Goal: Answer question/provide support: Share knowledge or assist other users

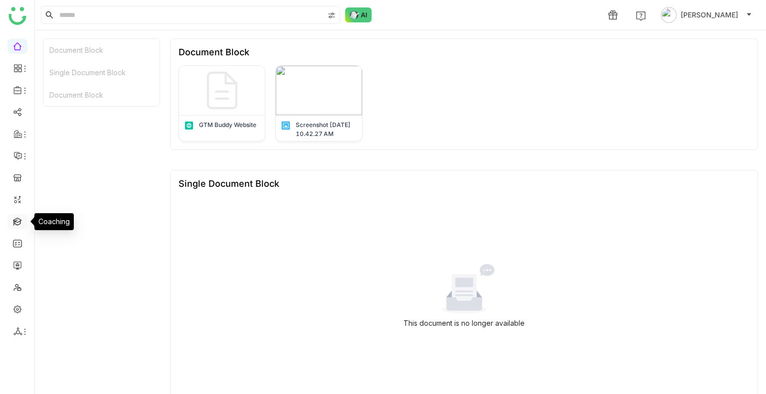
click at [16, 225] on link at bounding box center [17, 221] width 9 height 8
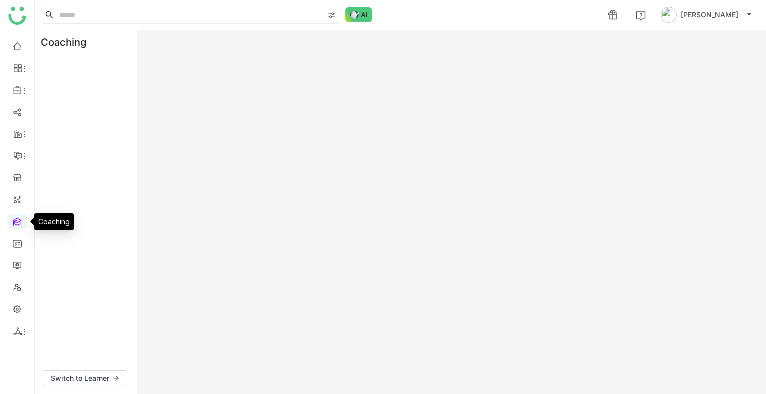
click at [16, 225] on link at bounding box center [17, 221] width 9 height 8
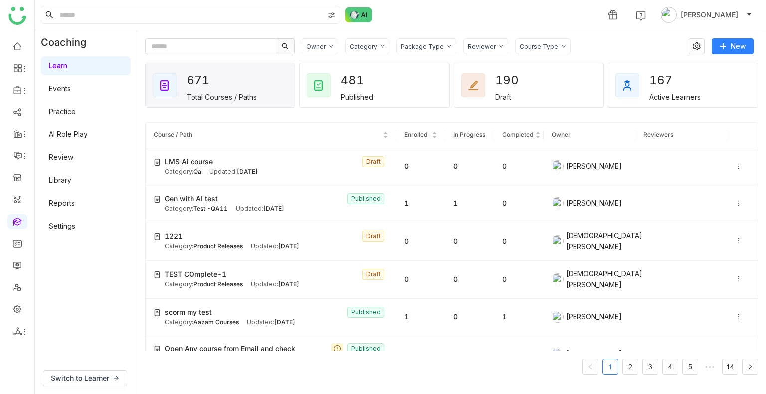
click at [74, 134] on link "AI Role Play" at bounding box center [68, 134] width 39 height 8
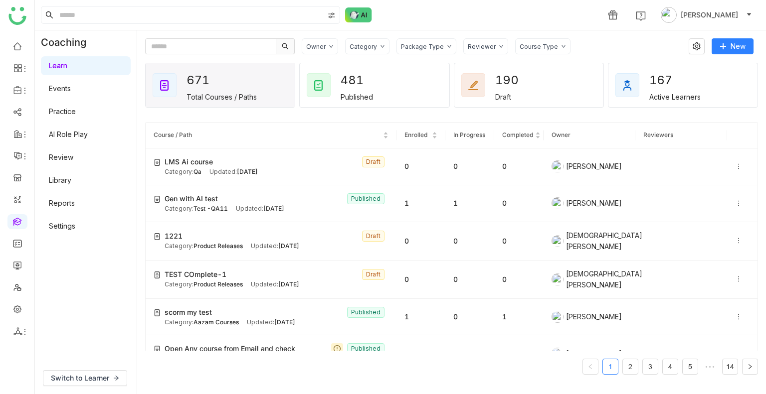
click at [74, 134] on link "AI Role Play" at bounding box center [68, 134] width 39 height 8
click at [70, 130] on link "AI Role Play" at bounding box center [68, 134] width 39 height 8
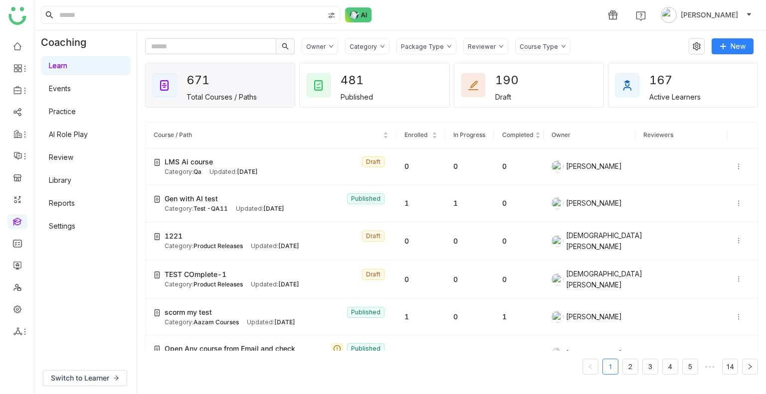
click at [70, 130] on link "AI Role Play" at bounding box center [68, 134] width 39 height 8
click at [58, 136] on link "AI Role Play" at bounding box center [68, 134] width 39 height 8
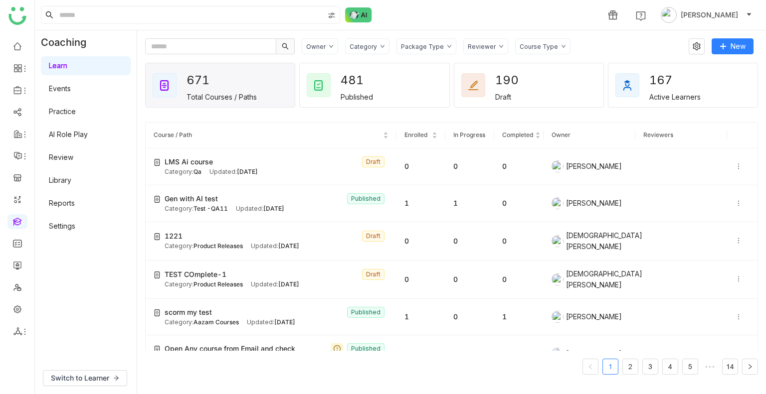
click at [58, 136] on link "AI Role Play" at bounding box center [68, 134] width 39 height 8
click at [74, 135] on link "AI Role Play" at bounding box center [68, 134] width 39 height 8
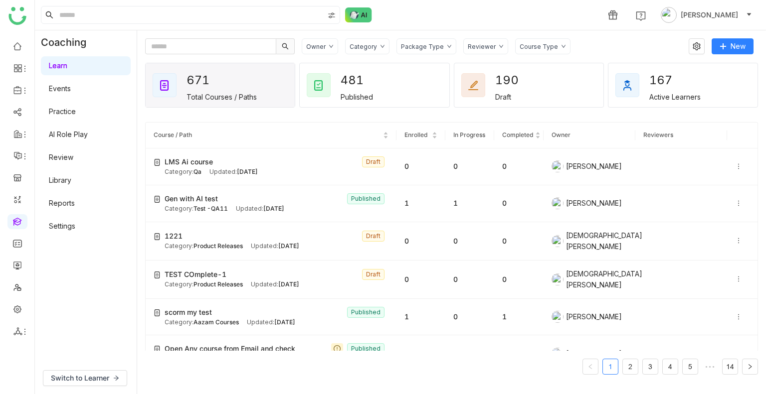
click at [74, 135] on link "AI Role Play" at bounding box center [68, 134] width 39 height 8
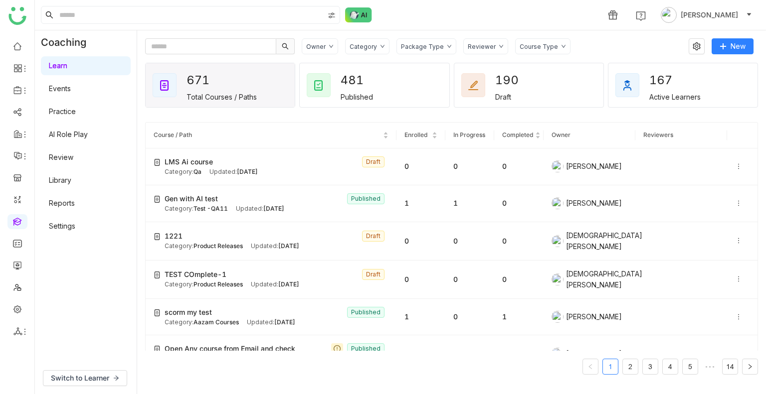
click at [74, 135] on link "AI Role Play" at bounding box center [68, 134] width 39 height 8
click at [56, 159] on link "Review" at bounding box center [61, 157] width 24 height 8
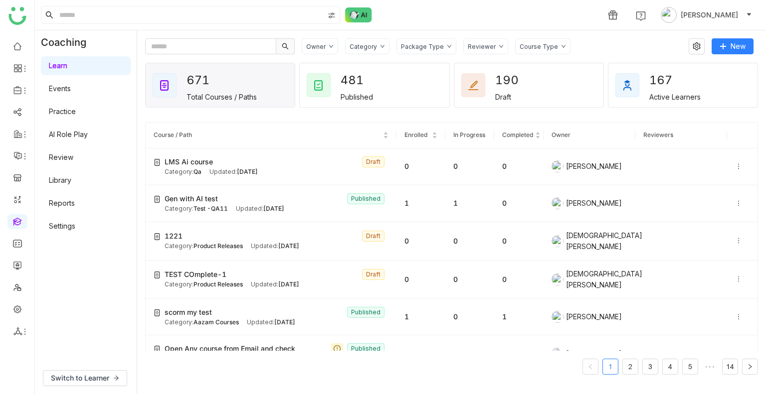
click at [56, 159] on link "Review" at bounding box center [61, 157] width 24 height 8
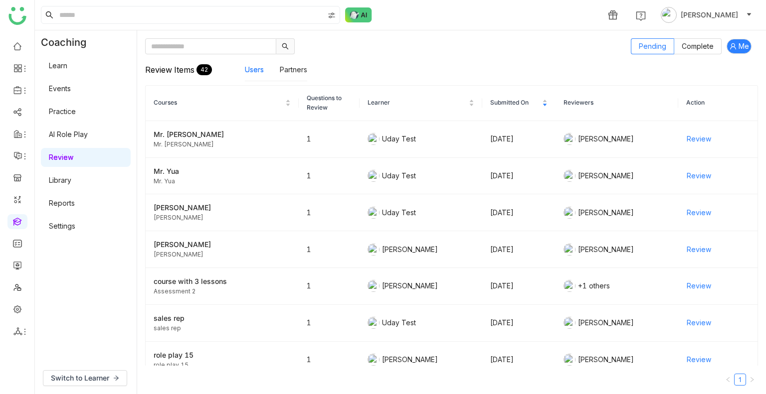
click at [80, 133] on link "AI Role Play" at bounding box center [68, 134] width 39 height 8
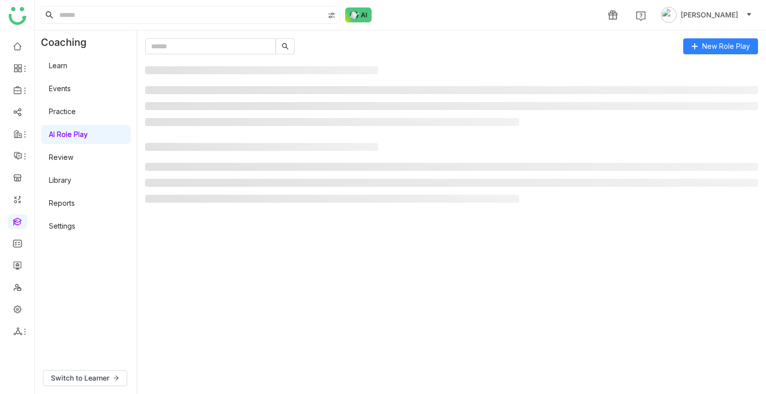
click at [80, 133] on link "AI Role Play" at bounding box center [68, 134] width 39 height 8
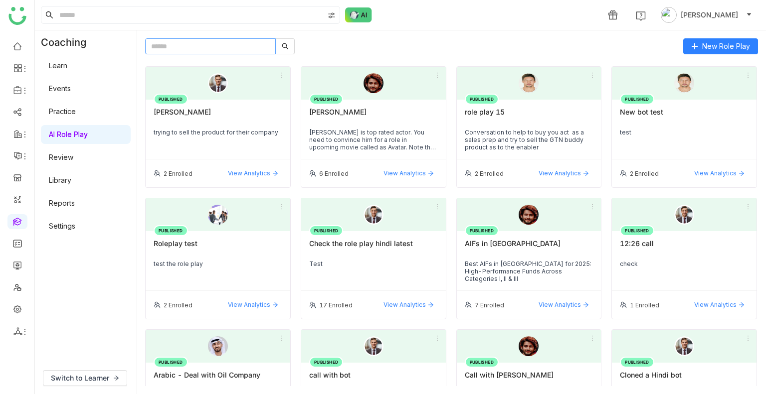
click at [197, 45] on input "text" at bounding box center [210, 46] width 131 height 16
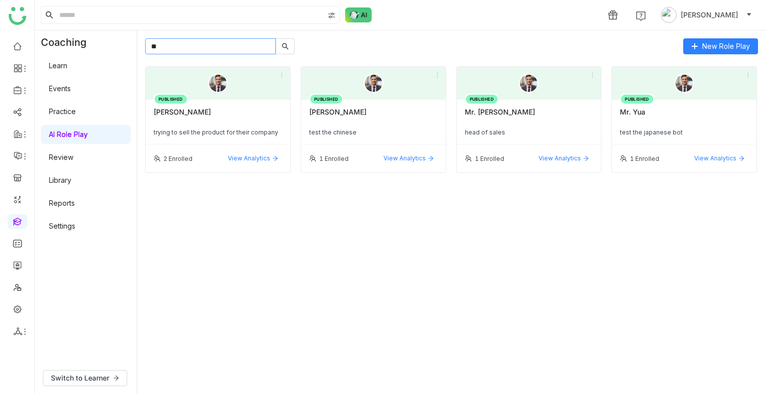
type input "**"
click at [216, 118] on div "Mr. Zhang" at bounding box center [218, 116] width 129 height 17
click at [173, 113] on div "Mr. Zhang" at bounding box center [218, 116] width 129 height 17
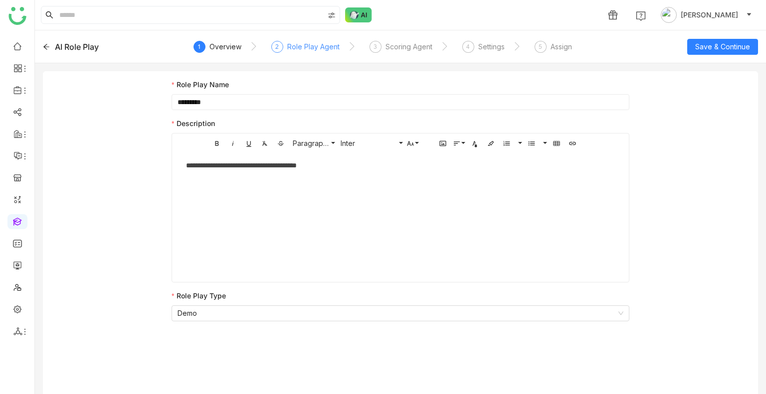
click at [321, 52] on div "2 Role Play Agent" at bounding box center [305, 50] width 68 height 18
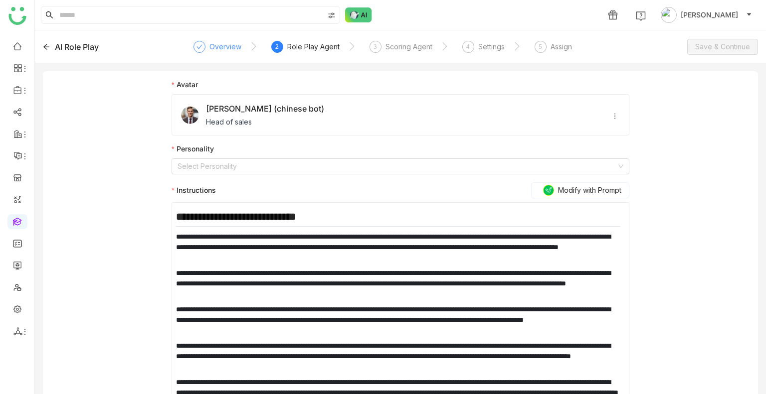
click at [235, 44] on div "Overview" at bounding box center [225, 47] width 32 height 12
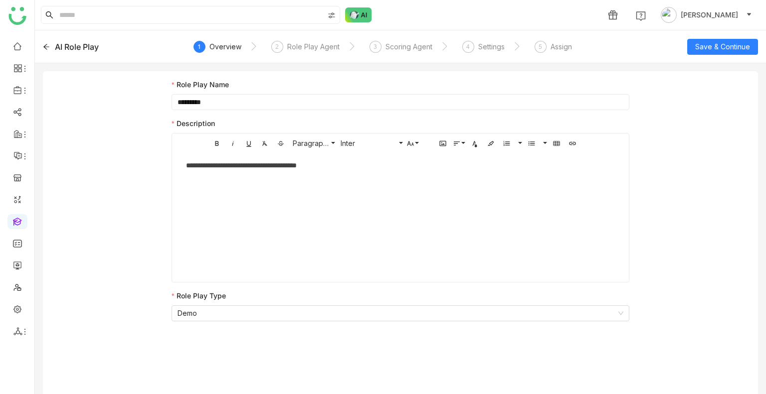
click at [211, 100] on input "*********" at bounding box center [400, 102] width 458 height 16
type input "**********"
click at [305, 54] on div "2 Role Play Agent" at bounding box center [305, 50] width 68 height 18
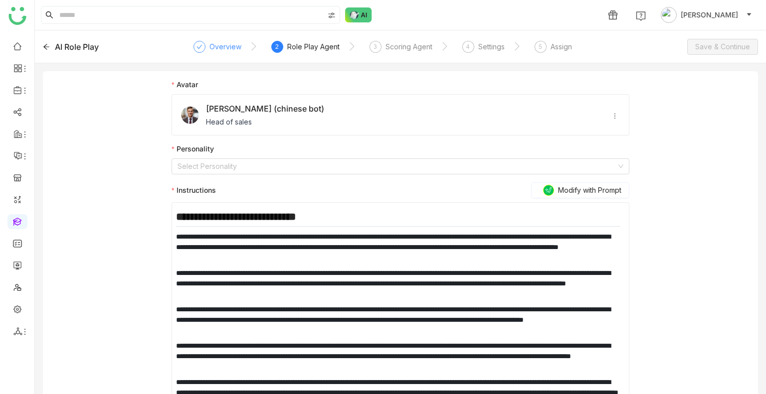
click at [224, 41] on div "Overview" at bounding box center [225, 47] width 32 height 12
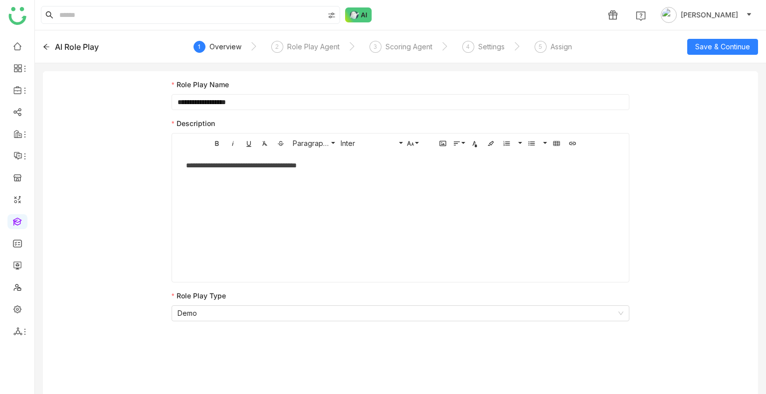
click at [715, 55] on div "AI Role Play 1 Overview 2 Role Play Agent 3 Scoring Agent 4 Settings 5 Assign S…" at bounding box center [400, 46] width 731 height 33
click at [713, 52] on button "Save & Continue" at bounding box center [722, 47] width 71 height 16
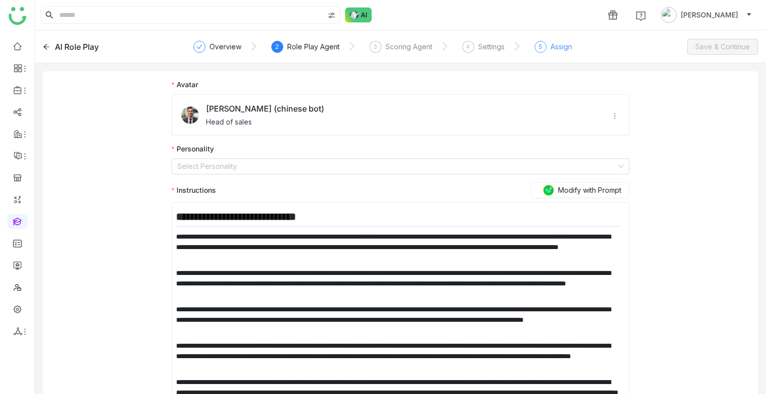
click at [559, 49] on div "Assign" at bounding box center [560, 47] width 21 height 12
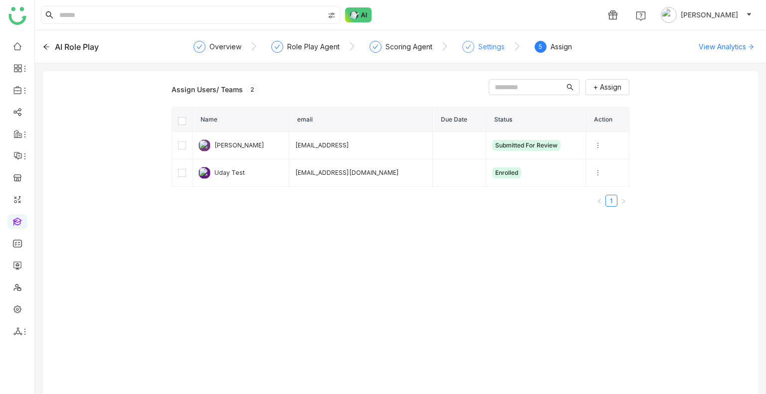
click at [473, 54] on div "Settings" at bounding box center [483, 50] width 42 height 18
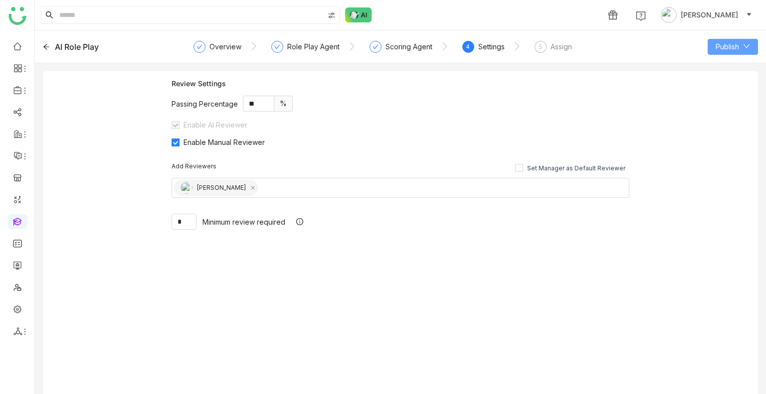
click at [722, 49] on span "Publish" at bounding box center [726, 46] width 23 height 11
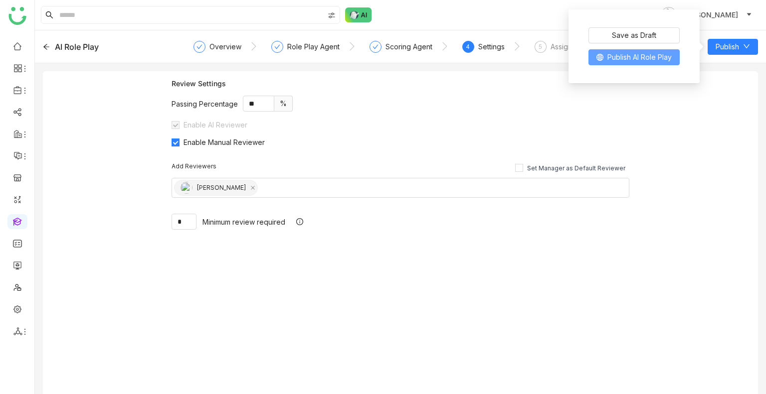
click at [654, 63] on span "Publish AI Role Play" at bounding box center [639, 57] width 64 height 11
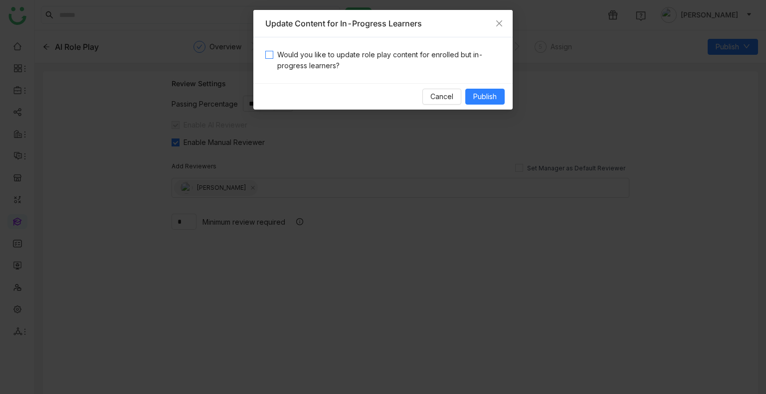
click at [348, 52] on span "Would you like to update role play content for enrolled but in-progress learner…" at bounding box center [386, 60] width 227 height 22
click at [487, 100] on span "Publish" at bounding box center [484, 96] width 23 height 11
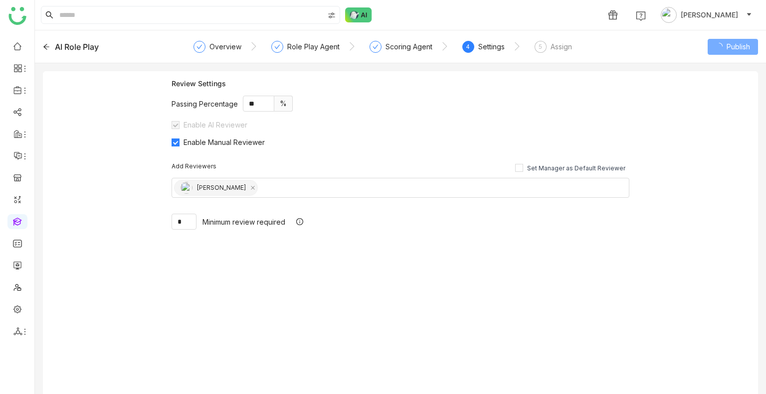
click at [80, 46] on div "AI Role Play" at bounding box center [77, 47] width 44 height 12
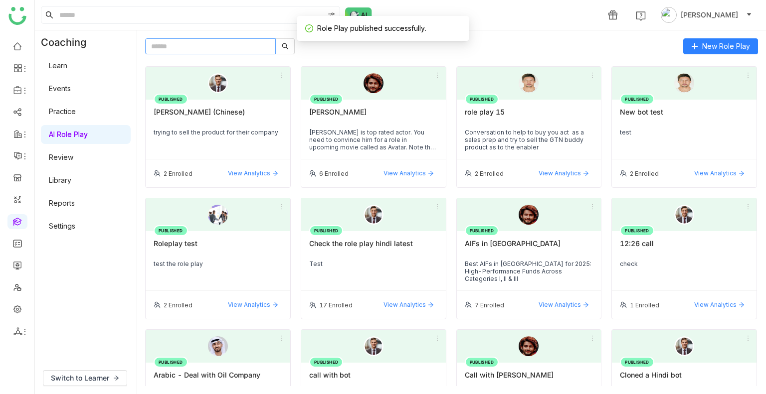
click at [191, 49] on input "text" at bounding box center [210, 46] width 131 height 16
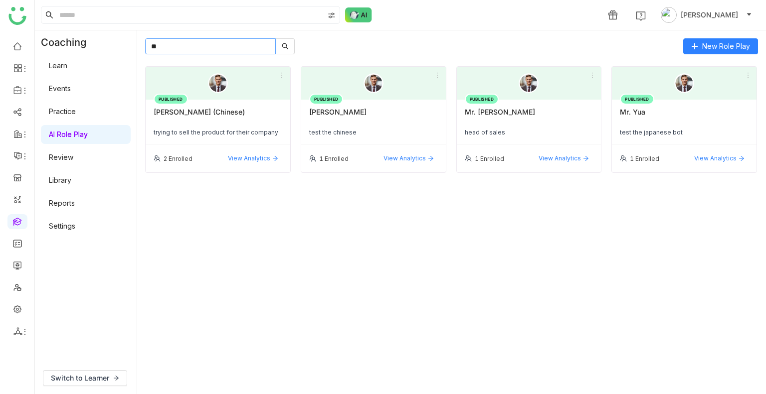
type input "**"
click at [326, 119] on div "Mr. chen" at bounding box center [373, 116] width 129 height 17
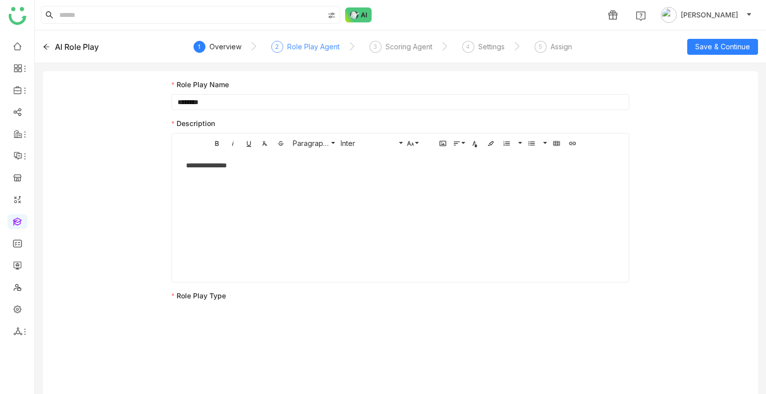
click at [292, 48] on div "Role Play Agent" at bounding box center [313, 47] width 52 height 12
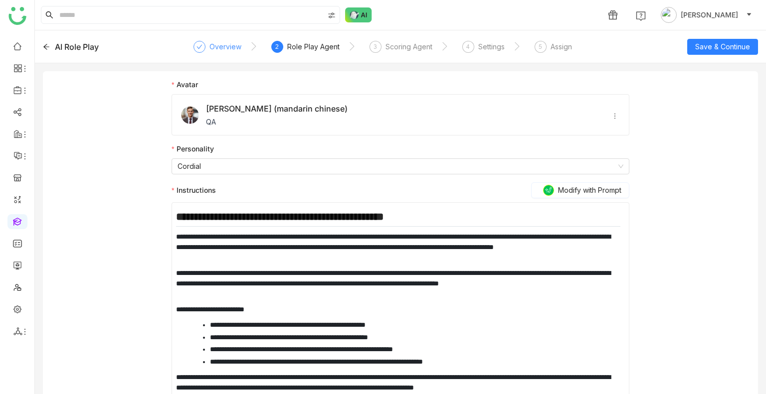
click at [228, 47] on div "Overview" at bounding box center [225, 47] width 32 height 12
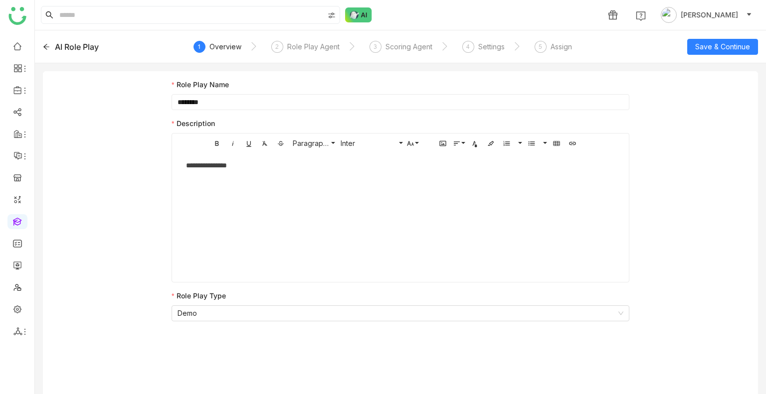
click at [220, 103] on input "********" at bounding box center [400, 102] width 458 height 16
type input "**********"
click at [303, 47] on div "Role Play Agent" at bounding box center [313, 47] width 52 height 12
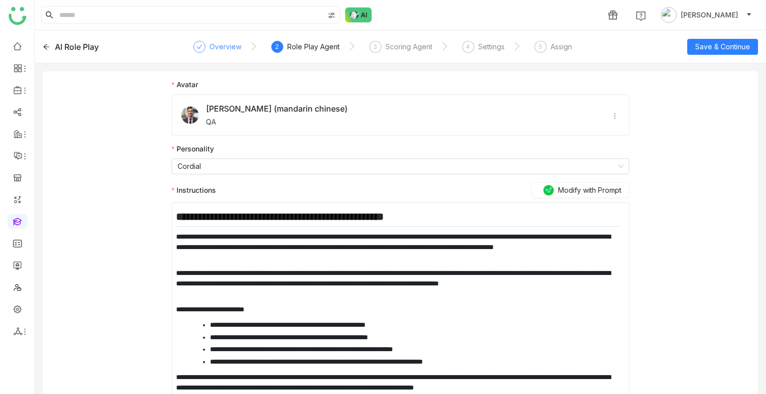
click at [221, 49] on div "Overview" at bounding box center [225, 47] width 32 height 12
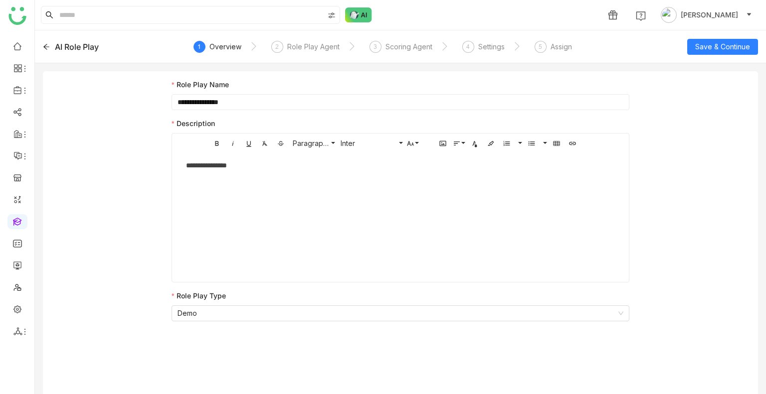
click at [227, 104] on input "**********" at bounding box center [400, 102] width 458 height 16
type input "**********"
click at [720, 43] on span "Save & Continue" at bounding box center [722, 46] width 55 height 11
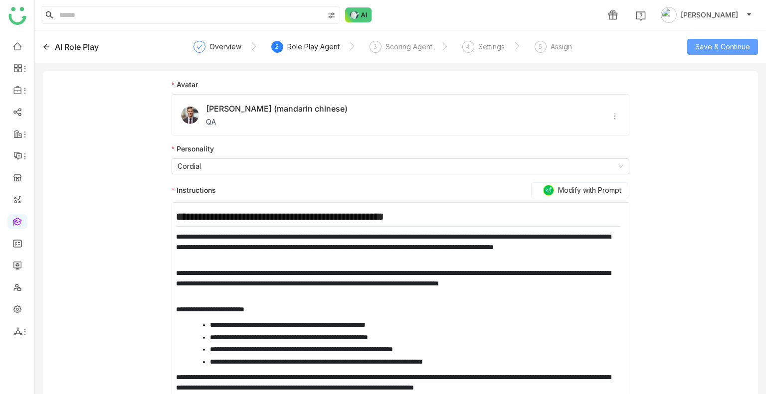
click at [720, 43] on span "Save & Continue" at bounding box center [722, 46] width 55 height 11
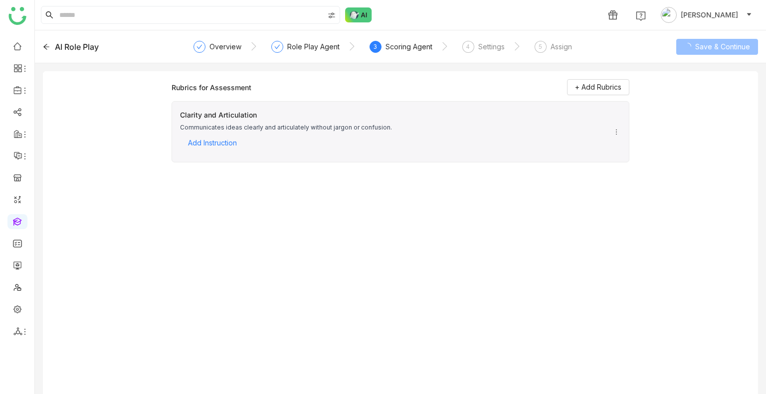
click at [720, 43] on span "Save & Continue" at bounding box center [722, 46] width 55 height 11
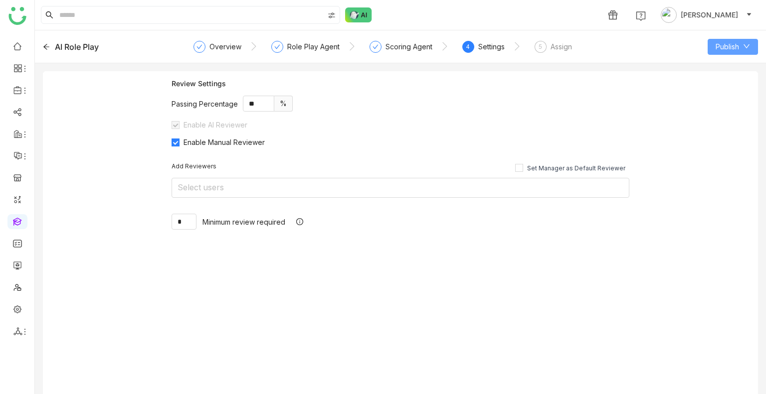
click at [720, 43] on span "Publish" at bounding box center [726, 46] width 23 height 11
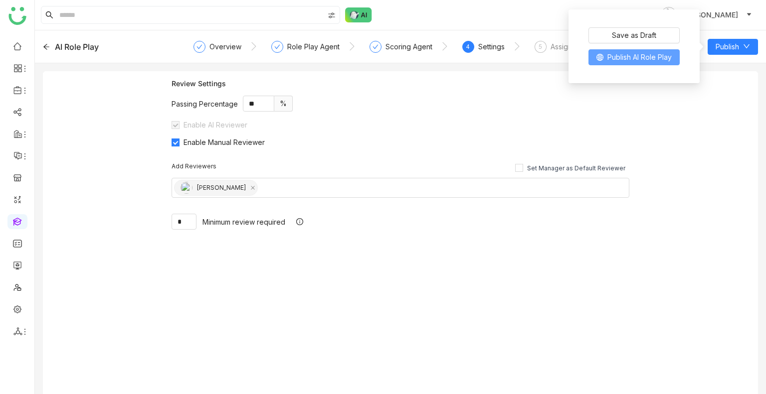
click at [638, 52] on span "Publish AI Role Play" at bounding box center [639, 57] width 64 height 11
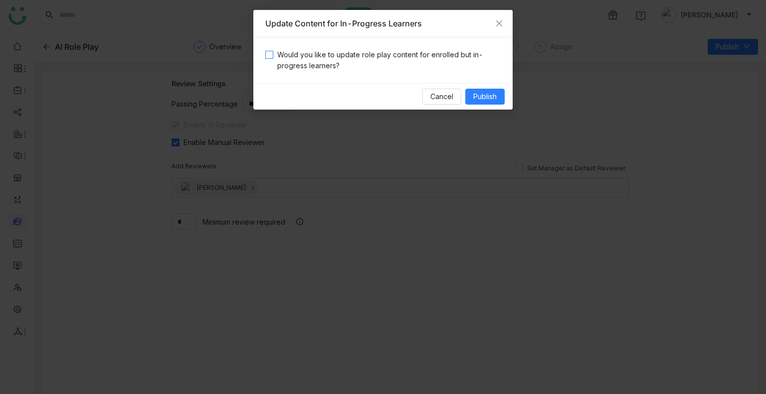
click at [305, 62] on span "Would you like to update role play content for enrolled but in-progress learner…" at bounding box center [386, 60] width 227 height 22
click at [483, 94] on span "Publish" at bounding box center [484, 96] width 23 height 11
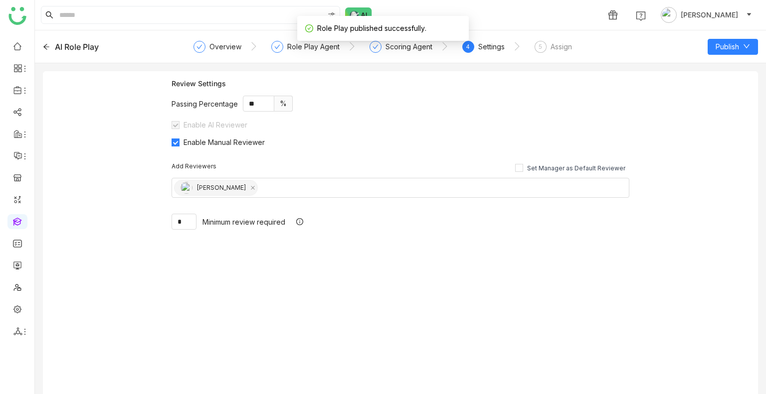
click at [54, 47] on div "AI Role Play" at bounding box center [114, 47] width 143 height 12
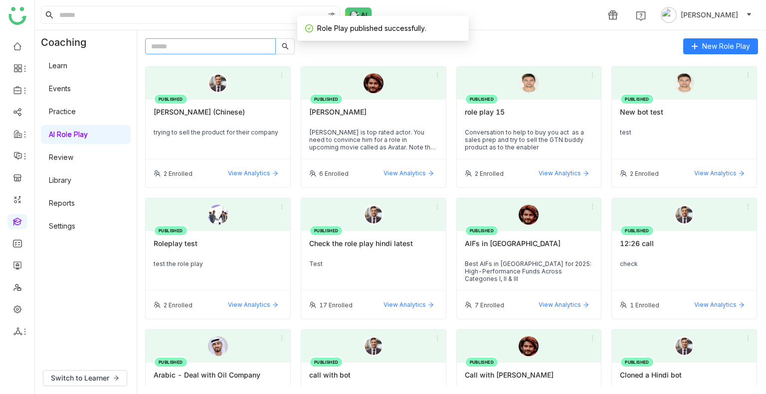
click at [209, 52] on input "text" at bounding box center [210, 46] width 131 height 16
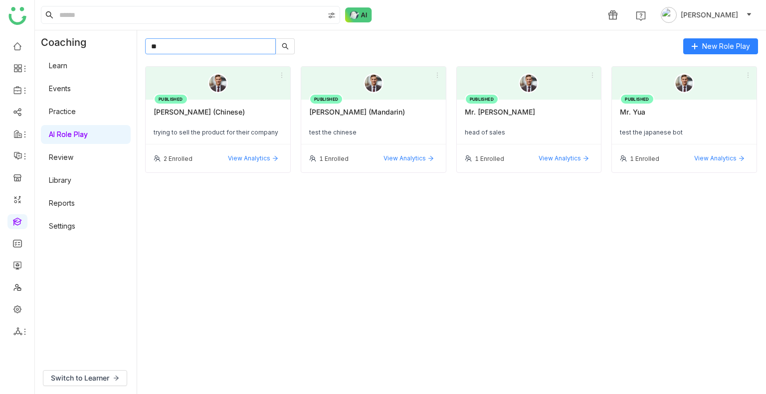
type input "**"
click at [488, 111] on div "Mr. Juan" at bounding box center [529, 116] width 129 height 17
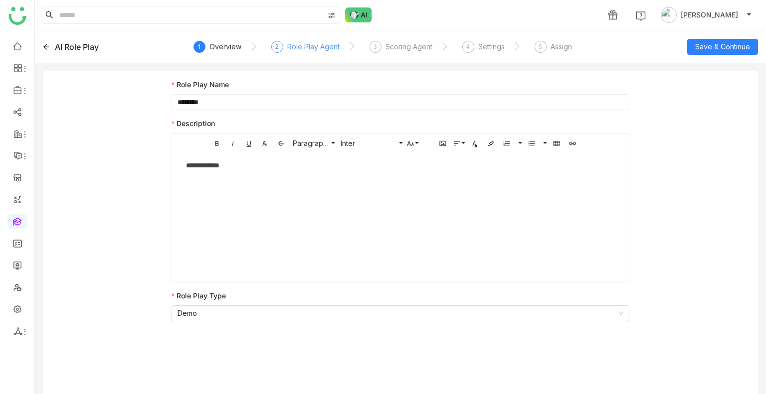
click at [295, 44] on div "Role Play Agent" at bounding box center [313, 47] width 52 height 12
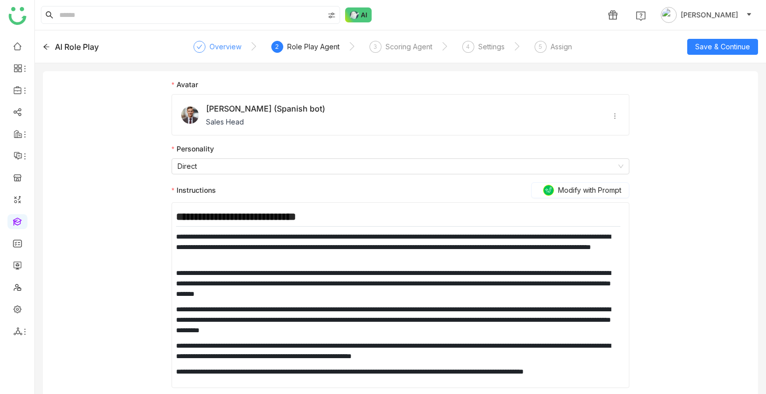
click at [214, 44] on div "Overview" at bounding box center [225, 47] width 32 height 12
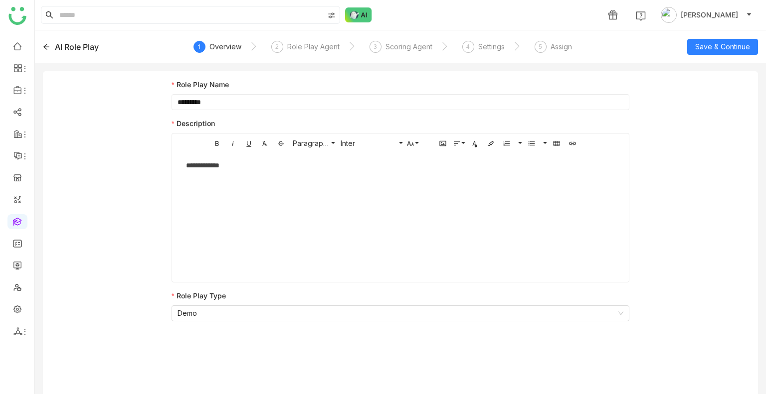
click at [233, 104] on input "********" at bounding box center [400, 102] width 458 height 16
type input "**********"
click at [490, 40] on nz-steps "1 Overview 2 Role Play Agent 3 Scoring Agent 4 Settings 5 Assign" at bounding box center [400, 47] width 402 height 24
click at [490, 41] on div "Settings" at bounding box center [491, 47] width 26 height 12
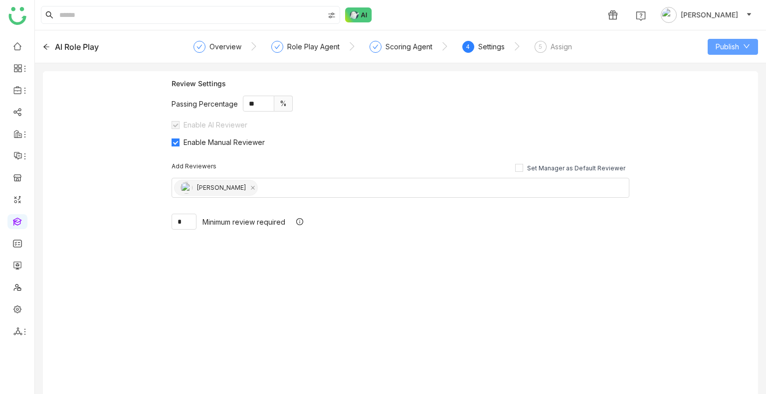
click at [715, 45] on span "Publish" at bounding box center [726, 46] width 23 height 11
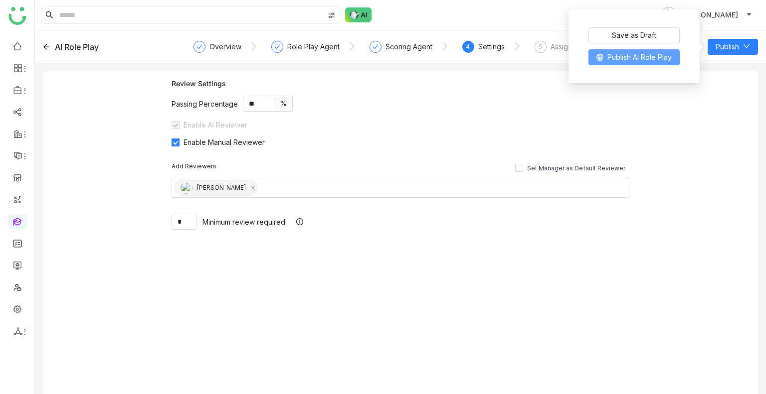
click at [602, 51] on button "Publish AI Role Play" at bounding box center [633, 57] width 91 height 16
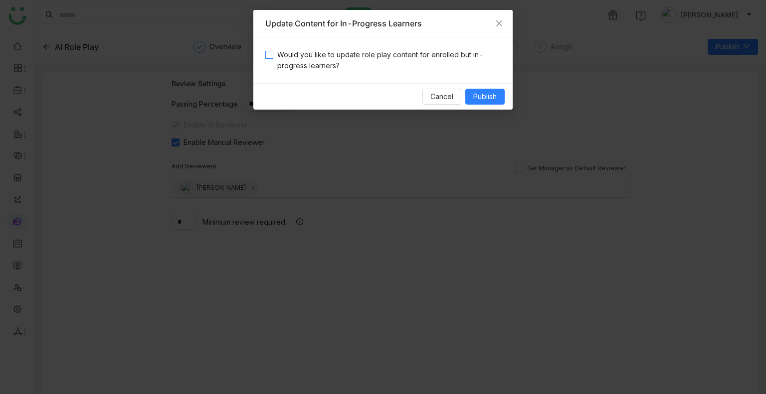
click at [286, 51] on span "Would you like to update role play content for enrolled but in-progress learner…" at bounding box center [386, 60] width 227 height 22
click at [498, 92] on button "Publish" at bounding box center [484, 97] width 39 height 16
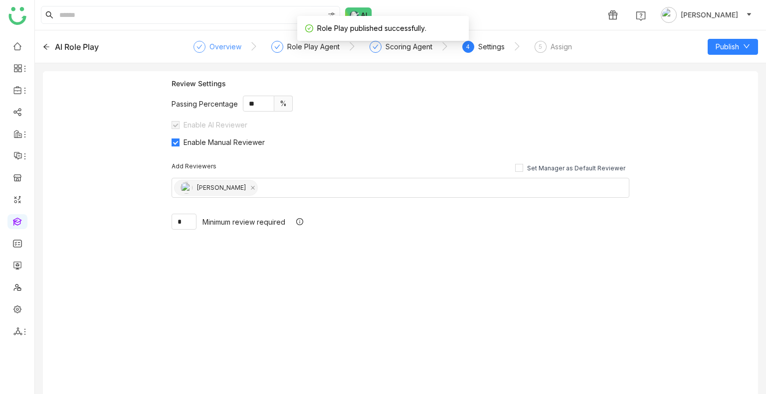
click at [209, 48] on div "Overview" at bounding box center [225, 47] width 32 height 12
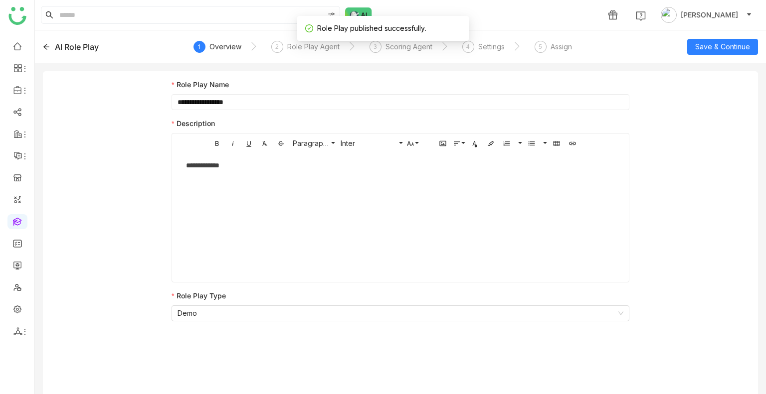
click at [74, 46] on div "AI Role Play" at bounding box center [77, 47] width 44 height 12
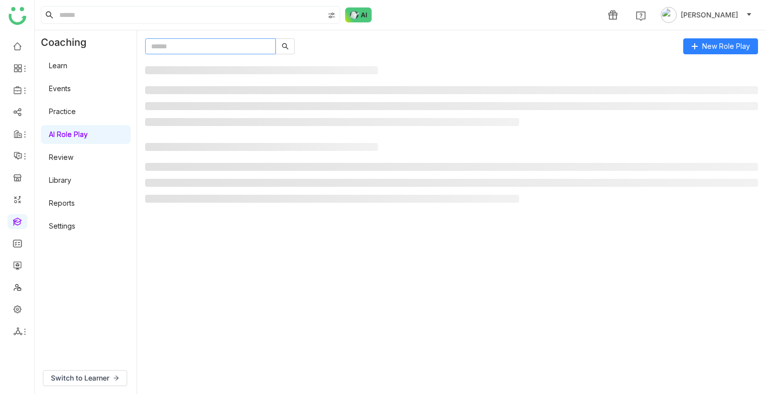
click at [188, 49] on input "text" at bounding box center [210, 46] width 131 height 16
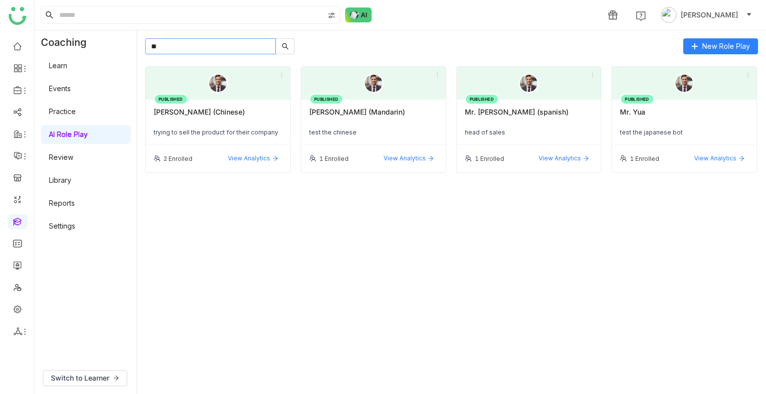
type input "**"
click at [634, 118] on div "Mr. Yua" at bounding box center [684, 116] width 129 height 17
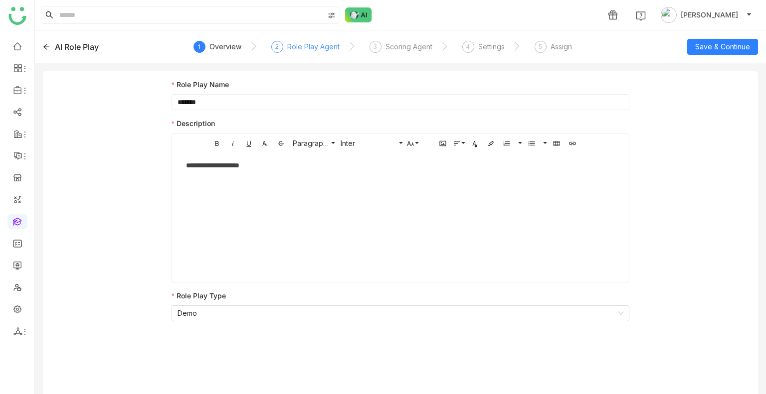
click at [283, 49] on div "2 Role Play Agent" at bounding box center [305, 50] width 68 height 18
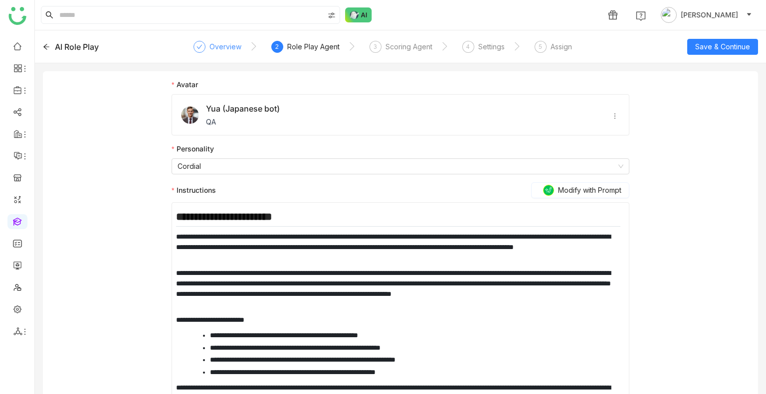
click at [214, 51] on div "Overview" at bounding box center [225, 47] width 32 height 12
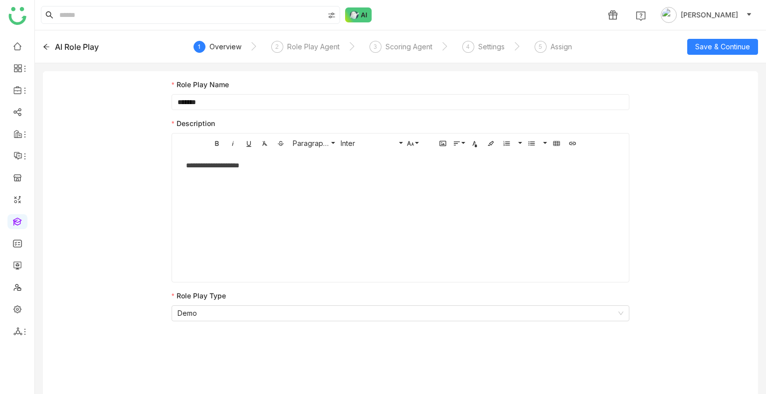
click at [213, 108] on input "*******" at bounding box center [400, 102] width 458 height 16
type input "**********"
click at [289, 51] on div "Role Play Agent" at bounding box center [313, 47] width 52 height 12
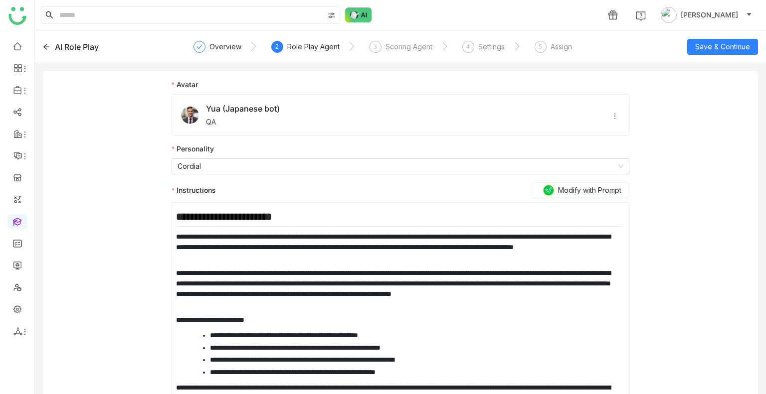
click at [189, 48] on div "AI Role Play Overview 2 Role Play Agent 3 Scoring Agent 4 Settings 5 Assign Sav…" at bounding box center [400, 46] width 731 height 33
click at [210, 46] on div "Overview" at bounding box center [225, 47] width 32 height 12
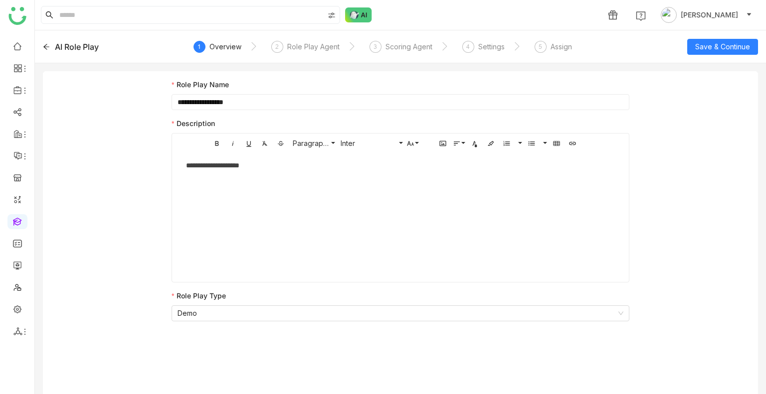
click at [229, 100] on input "**********" at bounding box center [400, 102] width 458 height 16
type input "**********"
click at [708, 45] on span "Save & Continue" at bounding box center [722, 46] width 55 height 11
click at [492, 43] on div "Settings" at bounding box center [491, 47] width 26 height 12
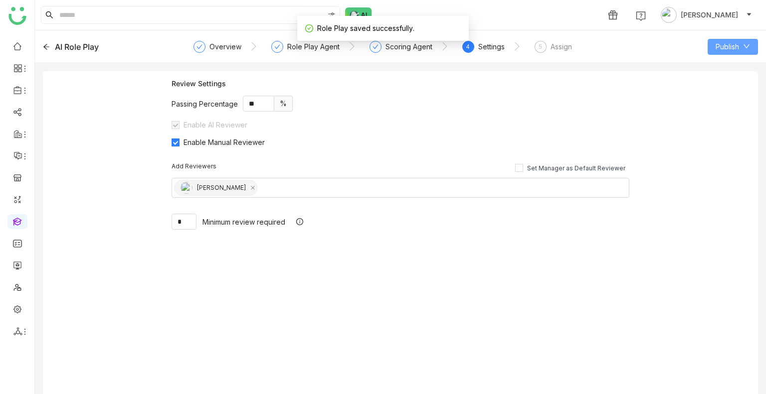
click at [718, 44] on span "Publish" at bounding box center [726, 46] width 23 height 11
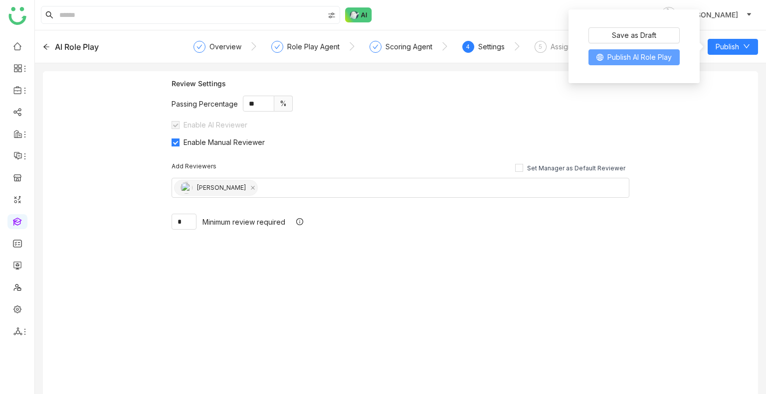
click at [629, 50] on button "Publish AI Role Play" at bounding box center [633, 57] width 91 height 16
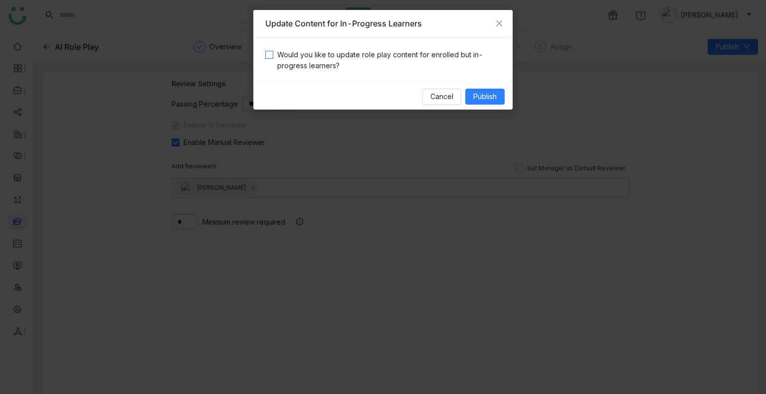
click at [297, 59] on span "Would you like to update role play content for enrolled but in-progress learner…" at bounding box center [386, 60] width 227 height 22
click at [477, 98] on span "Publish" at bounding box center [484, 96] width 23 height 11
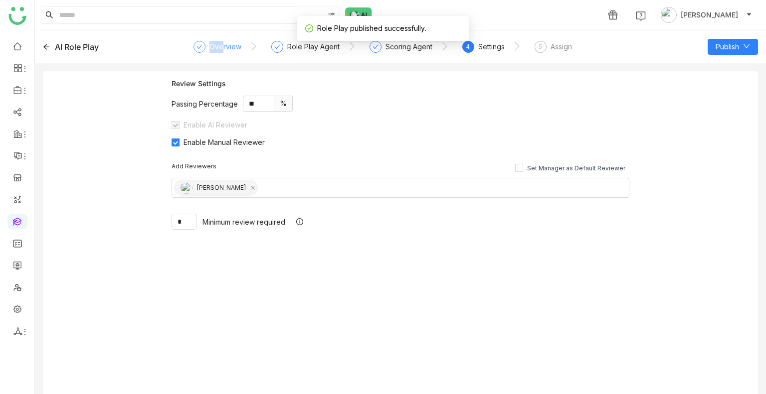
drag, startPoint x: 223, startPoint y: 37, endPoint x: 224, endPoint y: 47, distance: 10.0
click at [224, 47] on nz-steps "Overview Role Play Agent Scoring Agent 4 Settings 5 Assign" at bounding box center [400, 47] width 402 height 24
click at [224, 47] on div "Overview" at bounding box center [225, 47] width 32 height 12
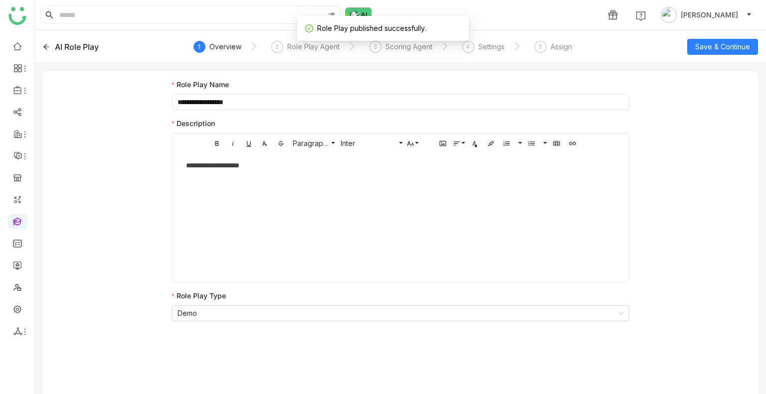
click at [54, 44] on div "AI Role Play" at bounding box center [114, 47] width 143 height 12
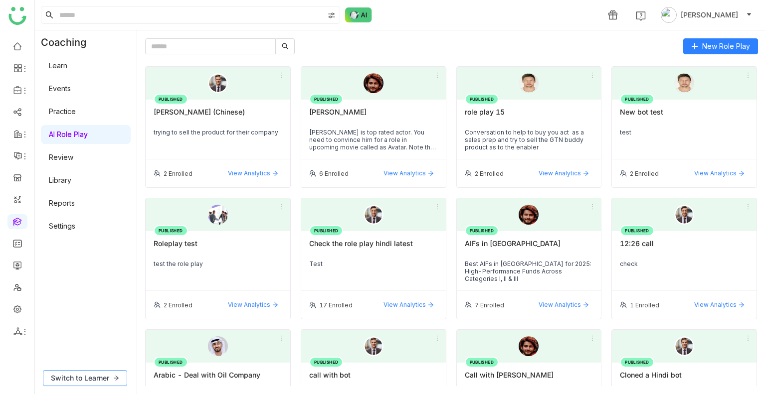
click at [94, 374] on span "Switch to Learner" at bounding box center [80, 378] width 58 height 11
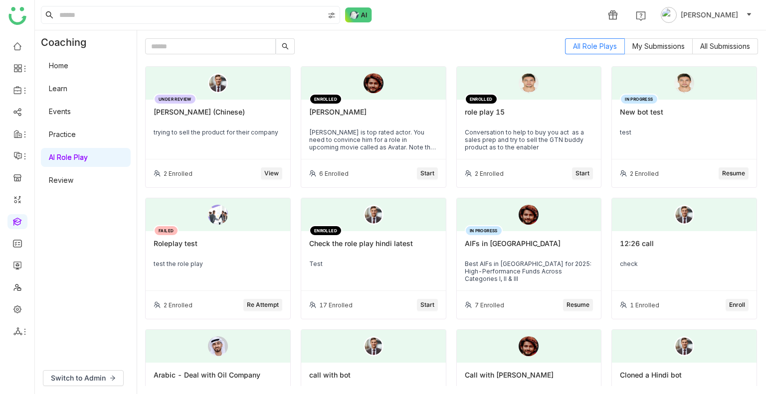
click at [66, 89] on link "Learn" at bounding box center [58, 88] width 18 height 8
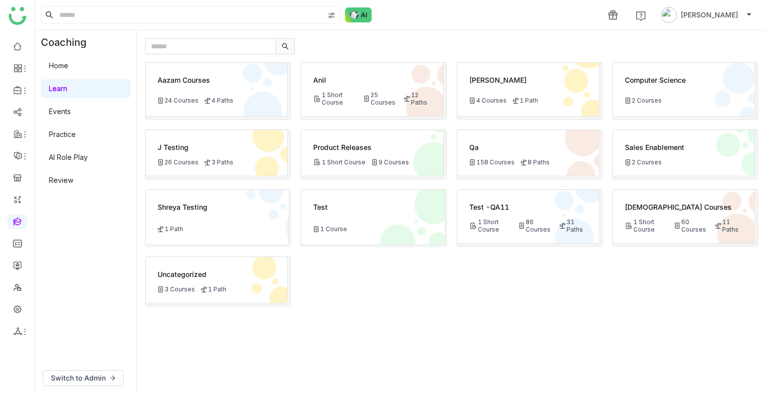
click at [79, 153] on link "AI Role Play" at bounding box center [68, 157] width 39 height 8
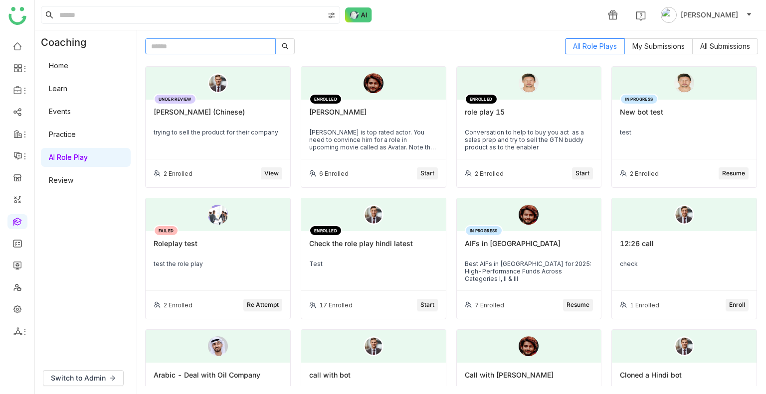
click at [184, 49] on input "text" at bounding box center [210, 46] width 131 height 16
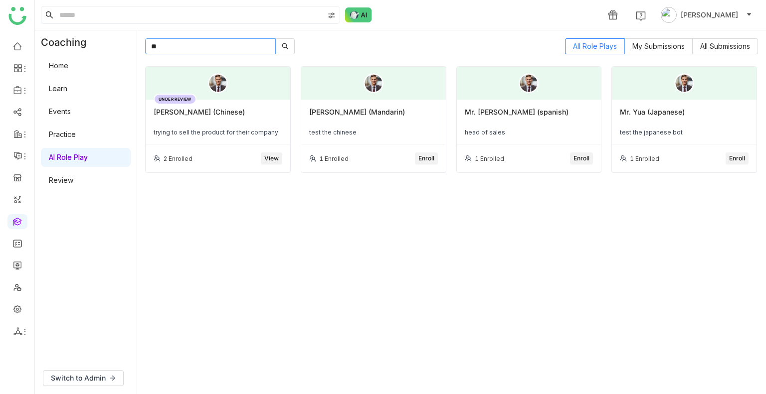
type input "**"
click at [738, 158] on span "Enroll" at bounding box center [737, 158] width 16 height 9
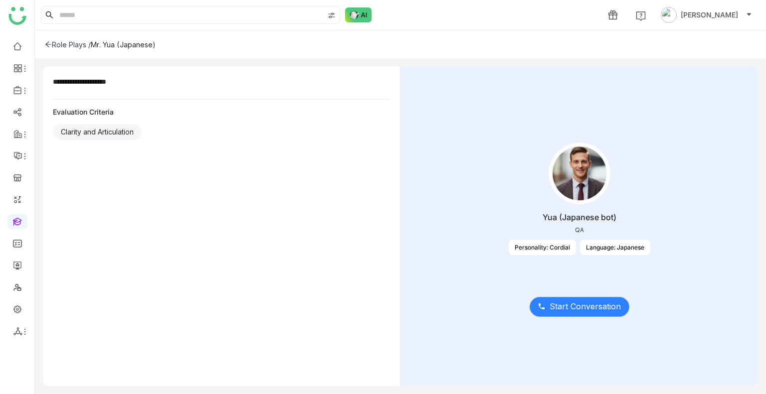
click at [594, 308] on span "Start Conversation" at bounding box center [584, 307] width 71 height 12
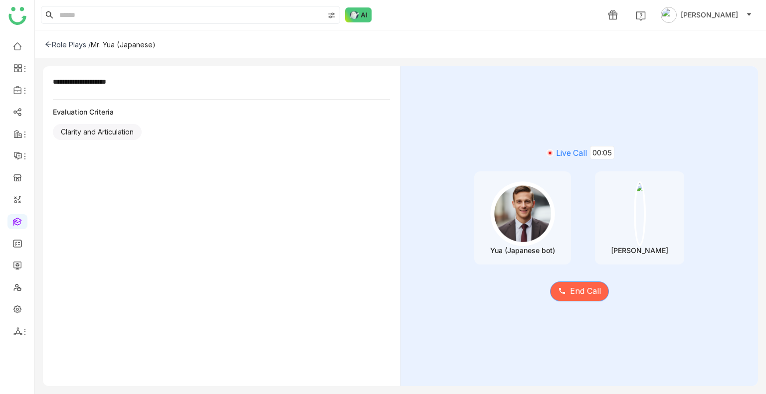
click at [572, 294] on span "End Call" at bounding box center [585, 291] width 31 height 12
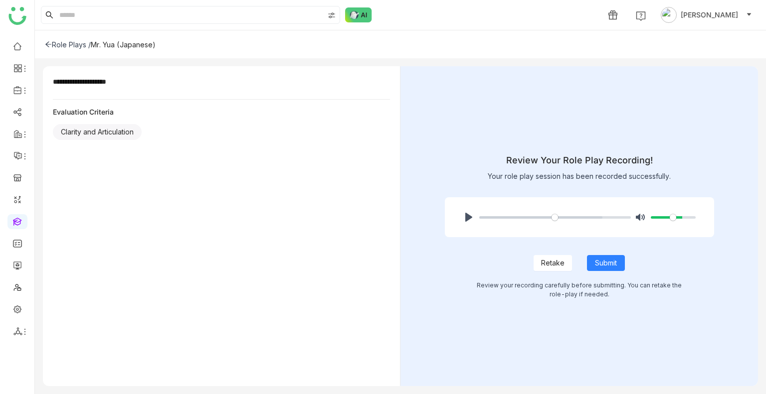
click at [554, 262] on span "Retake" at bounding box center [552, 263] width 23 height 11
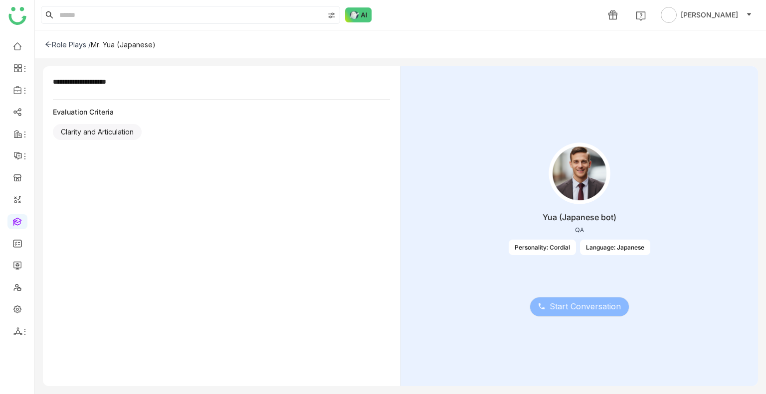
click at [556, 315] on button "Start Conversation" at bounding box center [579, 307] width 100 height 20
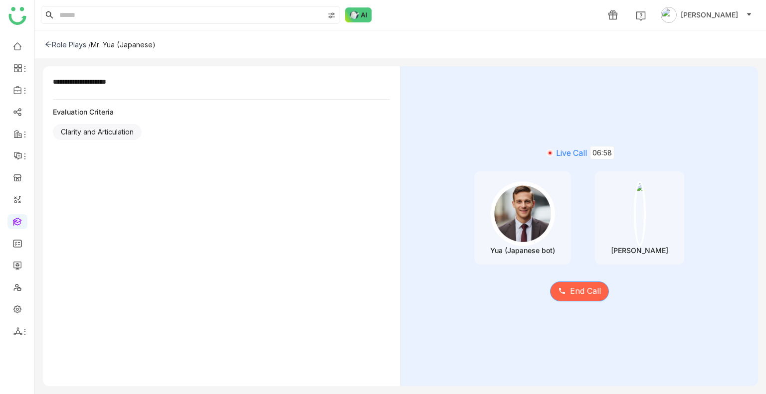
click at [569, 301] on button "End Call" at bounding box center [579, 292] width 59 height 20
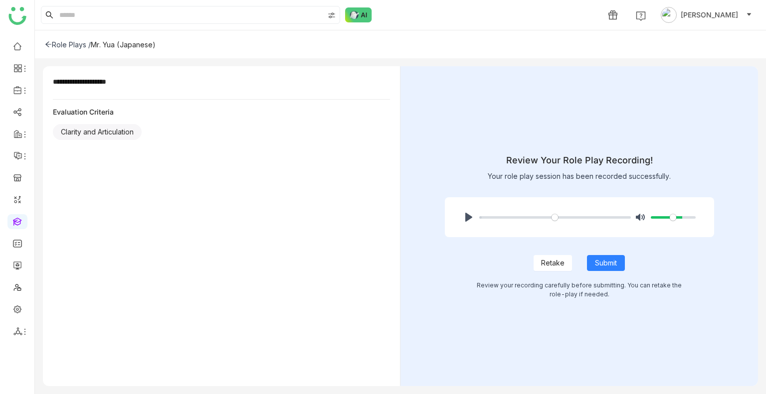
click at [575, 293] on div "Review your recording carefully before submitting. You can retake the role-play…" at bounding box center [579, 290] width 269 height 18
click at [579, 283] on div "Review your recording carefully before submitting. You can retake the role-play…" at bounding box center [579, 290] width 269 height 18
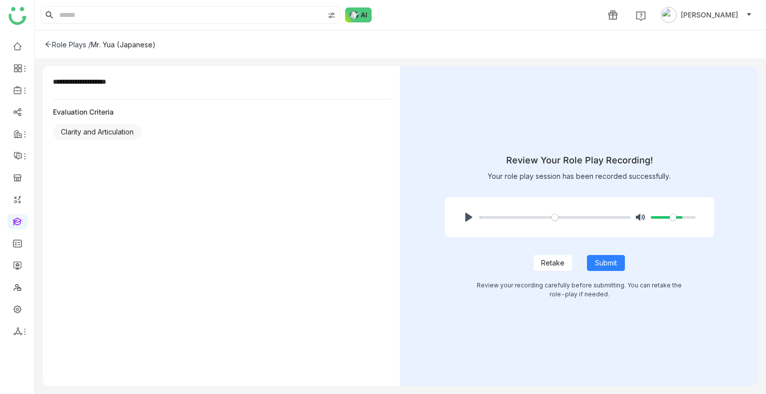
click at [579, 283] on div "Review your recording carefully before submitting. You can retake the role-play…" at bounding box center [579, 290] width 269 height 18
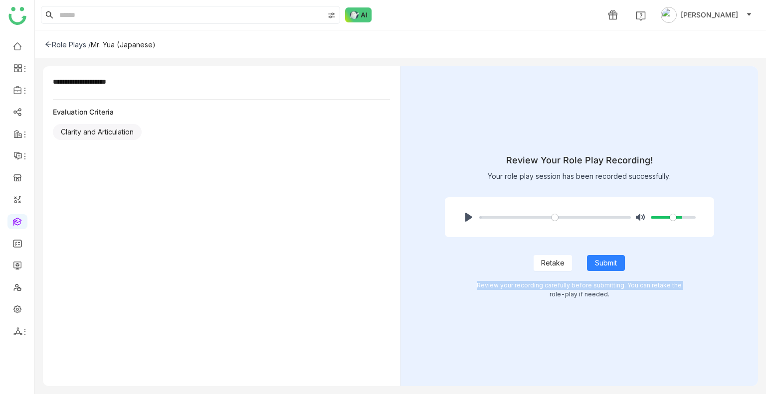
click at [579, 283] on div "Review your recording carefully before submitting. You can retake the role-play…" at bounding box center [579, 290] width 269 height 18
click at [581, 285] on div "Review your recording carefully before submitting. You can retake the role-play…" at bounding box center [579, 290] width 269 height 18
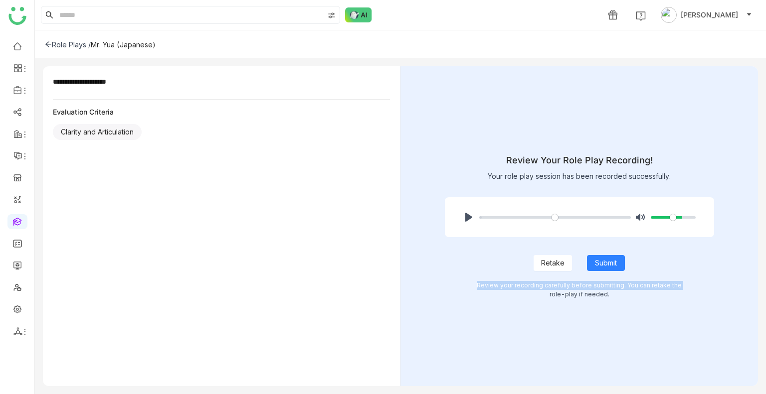
click at [581, 285] on div "Review your recording carefully before submitting. You can retake the role-play…" at bounding box center [579, 290] width 269 height 18
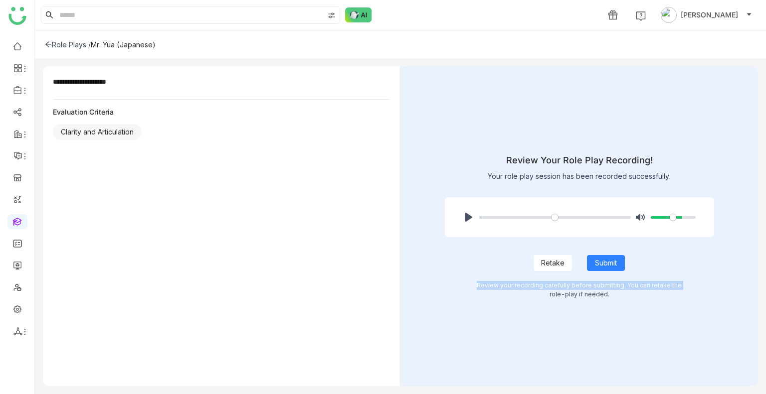
click at [581, 285] on div "Review your recording carefully before submitting. You can retake the role-play…" at bounding box center [579, 290] width 269 height 18
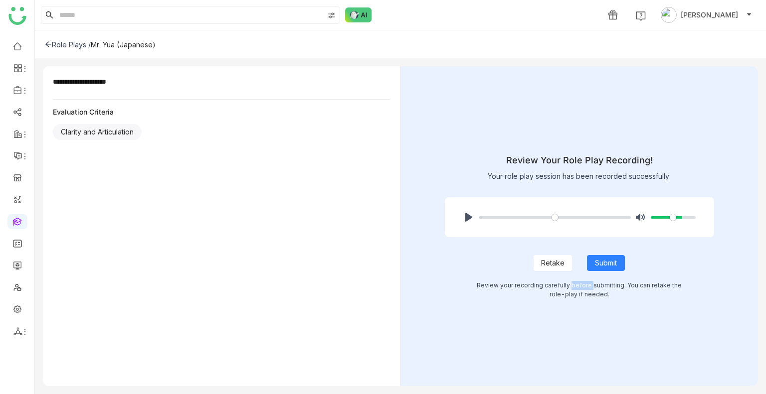
click at [581, 285] on div "Review your recording carefully before submitting. You can retake the role-play…" at bounding box center [579, 290] width 269 height 18
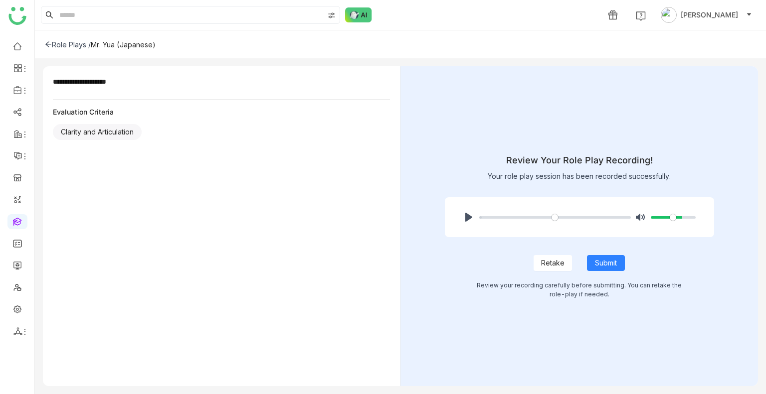
drag, startPoint x: 396, startPoint y: 291, endPoint x: 369, endPoint y: 311, distance: 33.9
click at [369, 311] on div "**********" at bounding box center [221, 226] width 357 height 320
click at [608, 255] on button "Submit" at bounding box center [606, 263] width 38 height 16
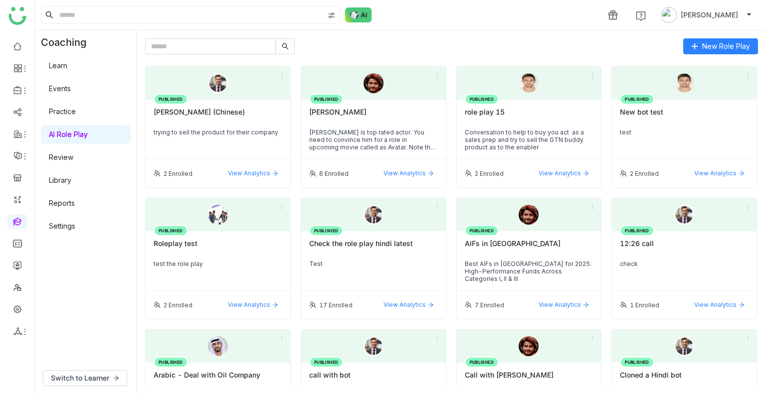
click at [64, 153] on link "Review" at bounding box center [61, 157] width 24 height 8
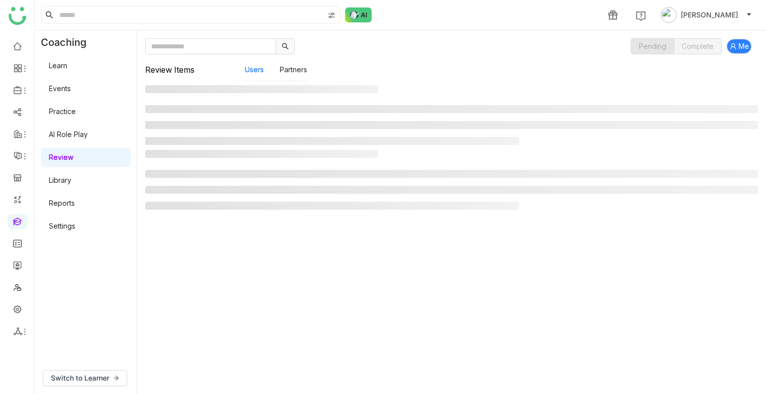
click at [64, 153] on link "Review" at bounding box center [61, 157] width 24 height 8
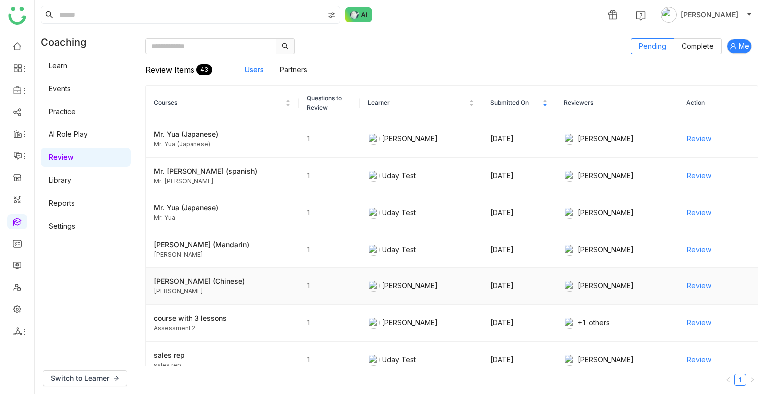
click at [690, 287] on span "Review" at bounding box center [698, 286] width 24 height 11
click at [78, 139] on link "AI Role Play" at bounding box center [68, 134] width 39 height 8
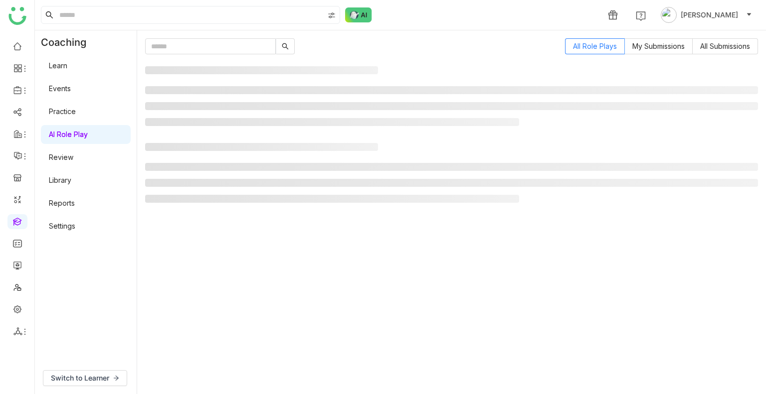
click at [78, 139] on link "AI Role Play" at bounding box center [68, 134] width 39 height 8
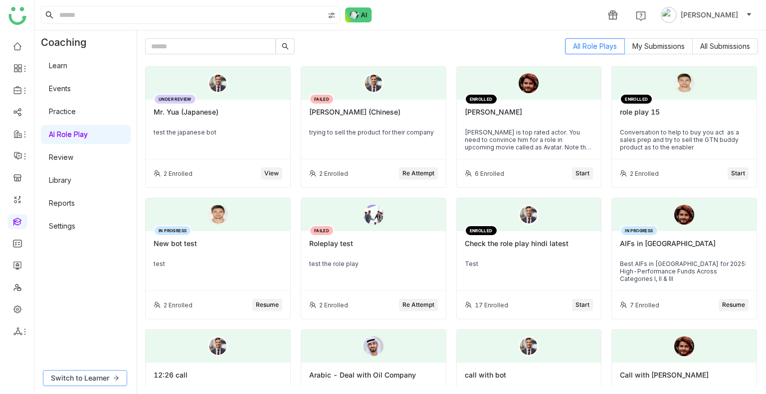
click at [99, 378] on span "Switch to Learner" at bounding box center [80, 378] width 58 height 11
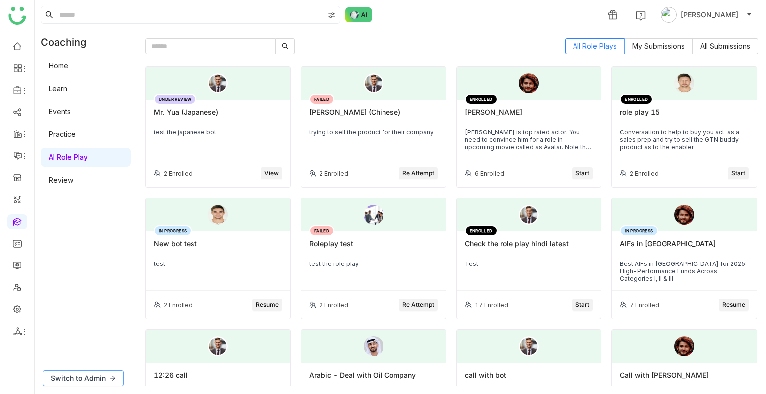
click at [91, 373] on span "Switch to Admin" at bounding box center [78, 378] width 55 height 11
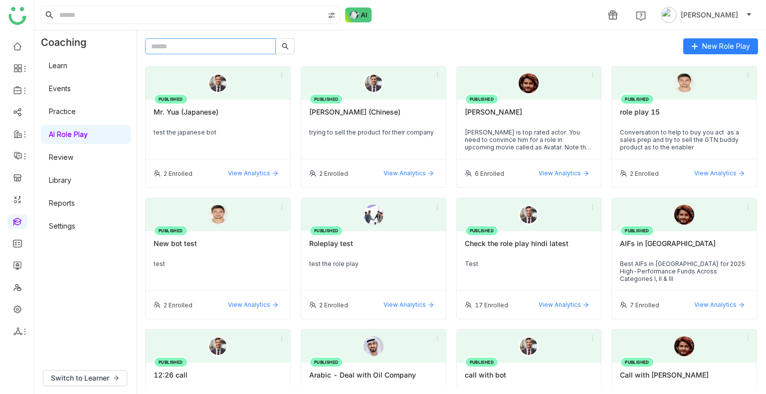
click at [195, 45] on input "text" at bounding box center [210, 46] width 131 height 16
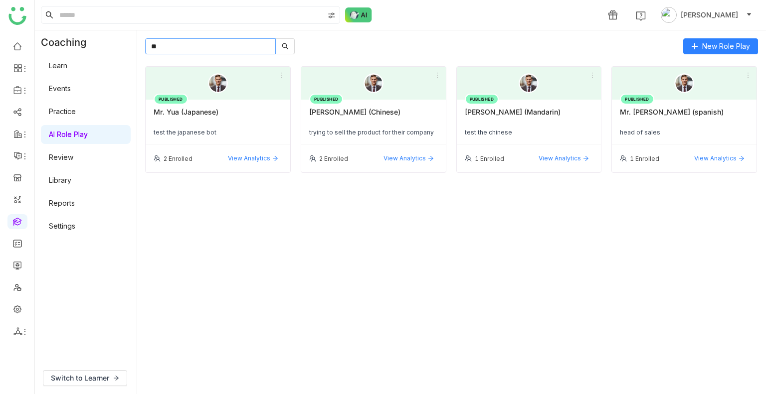
type input "**"
click at [617, 126] on div "PUBLISHED Mr. Juan (spanish) head of sales" at bounding box center [684, 122] width 145 height 45
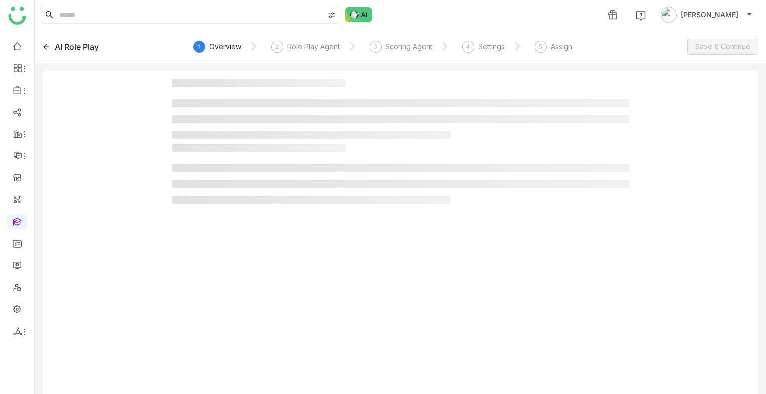
click at [617, 126] on ul at bounding box center [400, 119] width 458 height 40
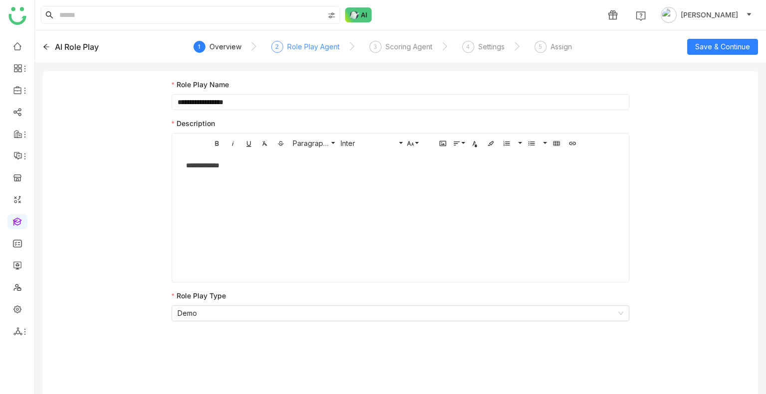
click at [319, 47] on div "Role Play Agent" at bounding box center [313, 47] width 52 height 12
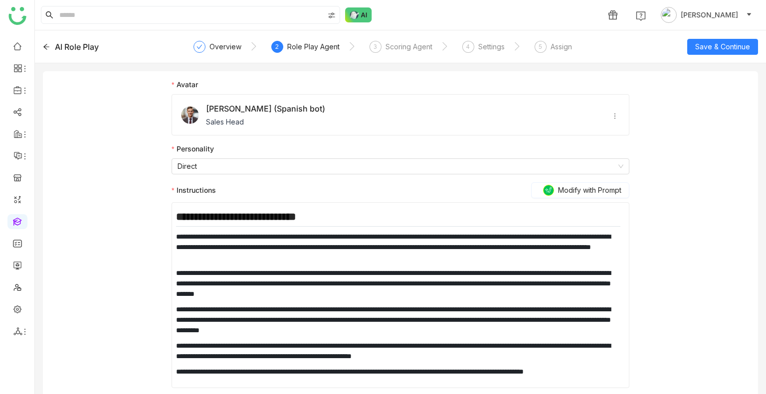
scroll to position [1, 0]
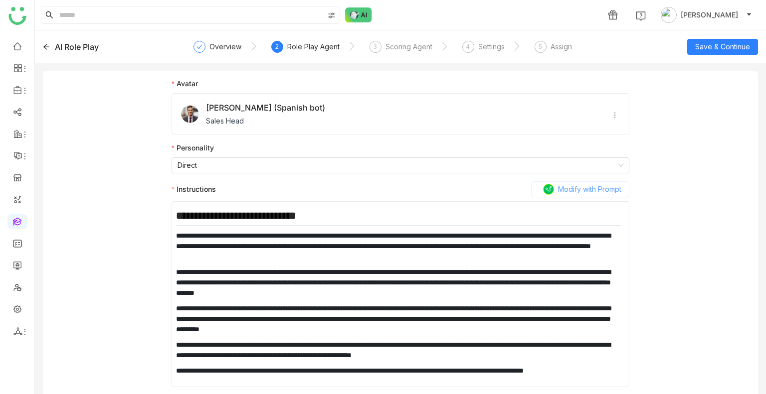
click at [569, 187] on span "Modify with Prompt" at bounding box center [589, 189] width 63 height 11
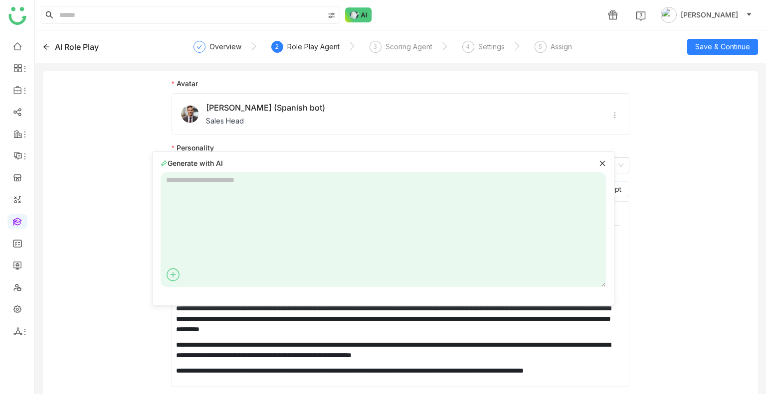
click at [721, 167] on div "**********" at bounding box center [400, 236] width 715 height 333
click at [590, 162] on div "Generate with AI" at bounding box center [383, 163] width 445 height 10
click at [599, 163] on icon at bounding box center [601, 163] width 5 height 5
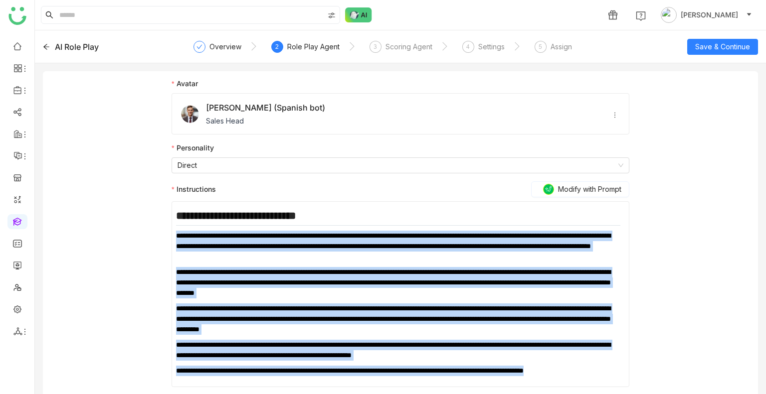
drag, startPoint x: 212, startPoint y: 383, endPoint x: 176, endPoint y: 237, distance: 151.0
click at [176, 237] on div "**********" at bounding box center [398, 297] width 444 height 177
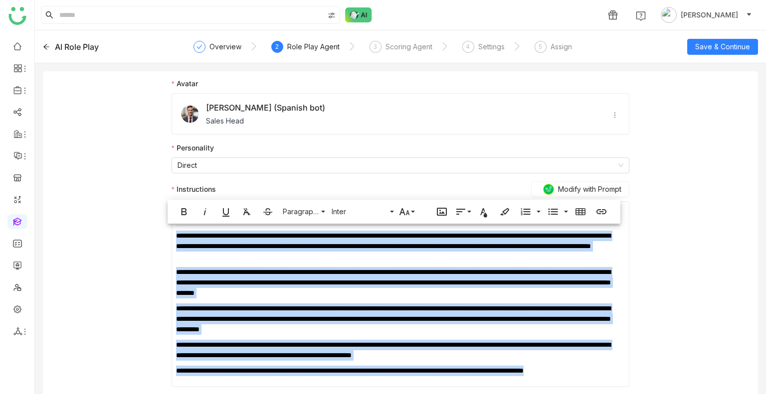
copy div "**********"
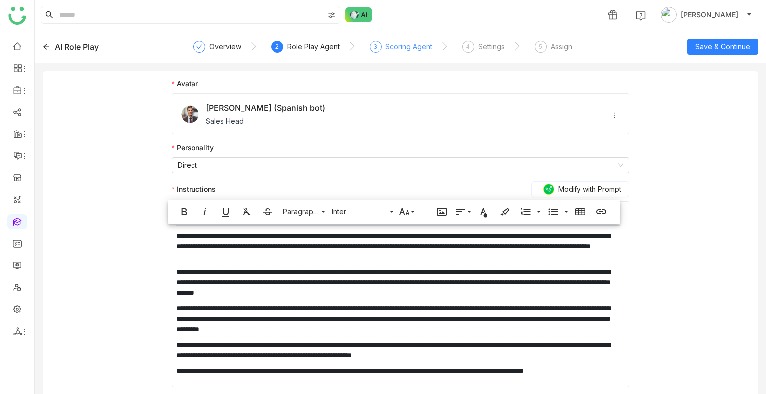
click at [407, 53] on div "3 Scoring Agent" at bounding box center [400, 50] width 63 height 18
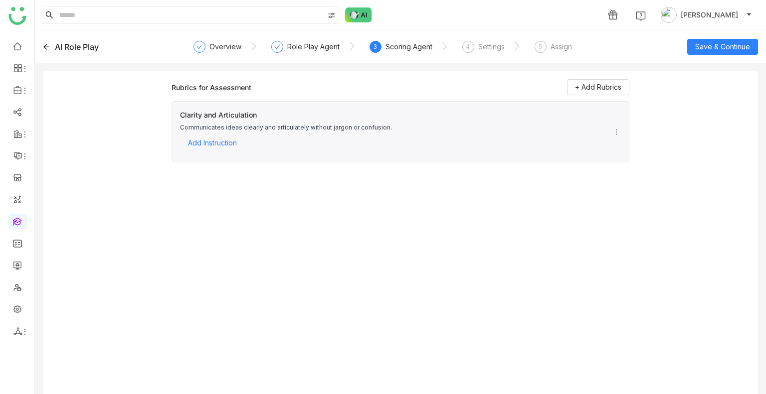
scroll to position [0, 0]
click at [216, 46] on div "Overview" at bounding box center [225, 47] width 32 height 12
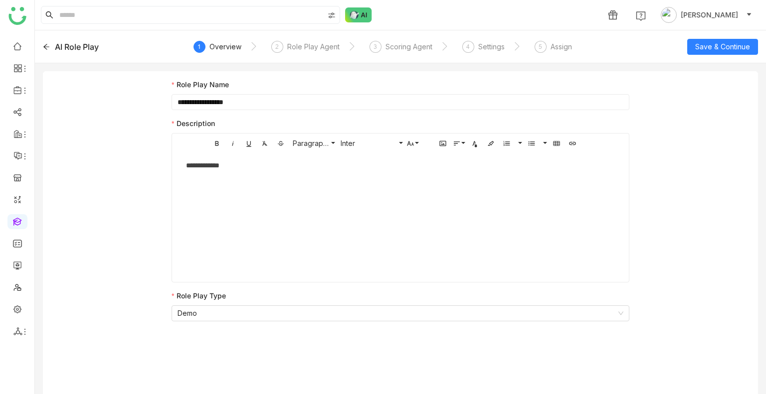
click at [239, 159] on div "**********" at bounding box center [400, 203] width 449 height 100
drag, startPoint x: 239, startPoint y: 159, endPoint x: 235, endPoint y: 164, distance: 7.1
click at [235, 164] on div "**********" at bounding box center [400, 203] width 449 height 100
click at [235, 164] on div "**********" at bounding box center [400, 165] width 429 height 11
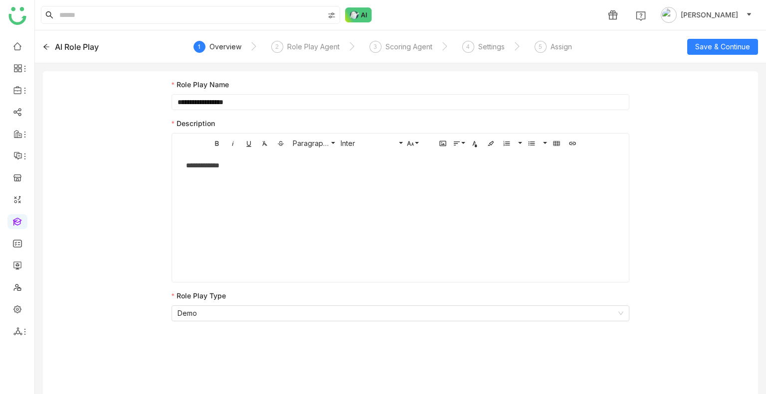
click at [235, 164] on div "**********" at bounding box center [400, 165] width 429 height 11
click at [59, 48] on div "AI Role Play" at bounding box center [77, 47] width 44 height 12
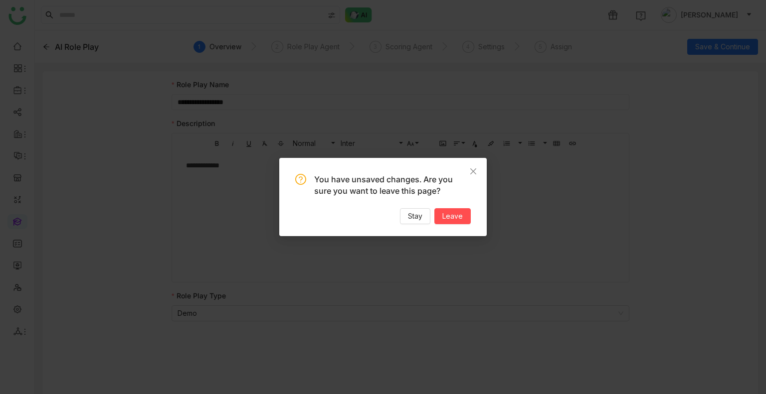
click at [459, 225] on div "You have unsaved changes. Are you sure you want to leave this page? Stay Leave" at bounding box center [382, 197] width 207 height 78
click at [454, 215] on span "Leave" at bounding box center [452, 216] width 20 height 11
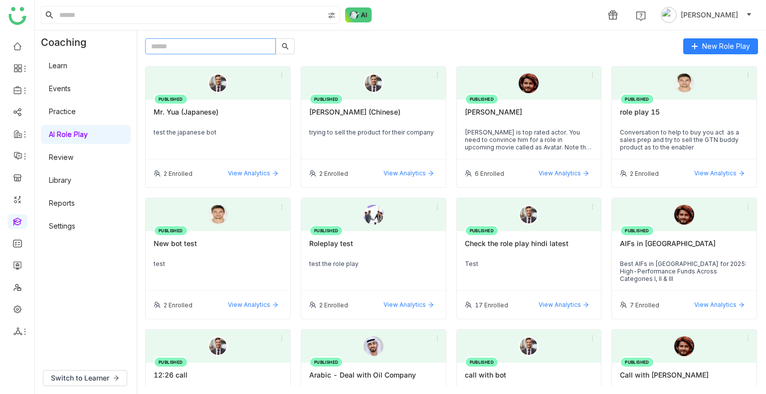
click at [211, 45] on input "text" at bounding box center [210, 46] width 131 height 16
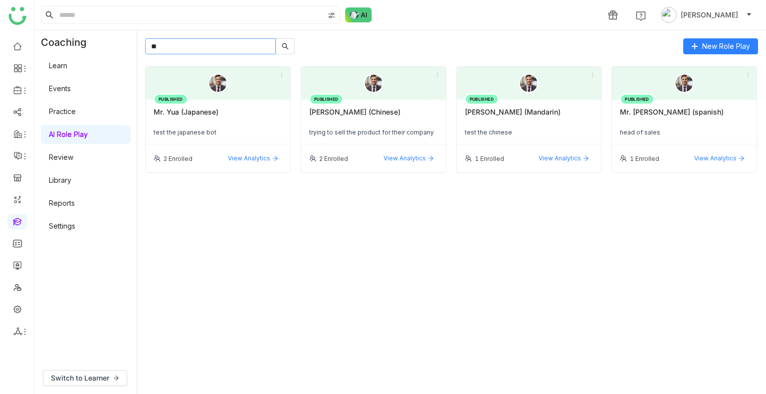
type input "**"
click at [190, 114] on div "Mr. Yua (Japanese)" at bounding box center [218, 116] width 129 height 17
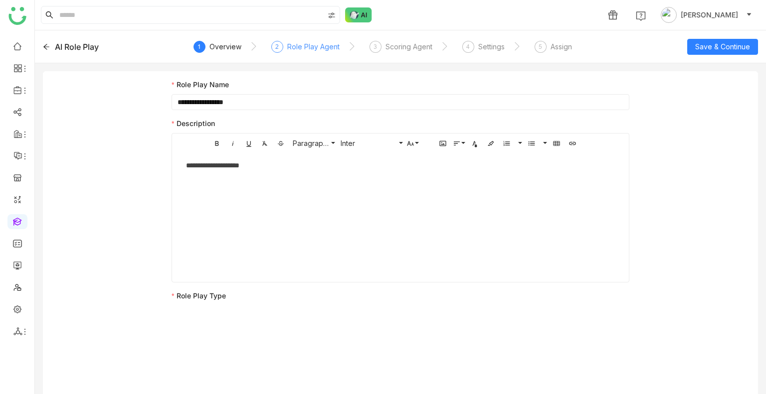
click at [299, 41] on div "Role Play Agent" at bounding box center [313, 47] width 52 height 12
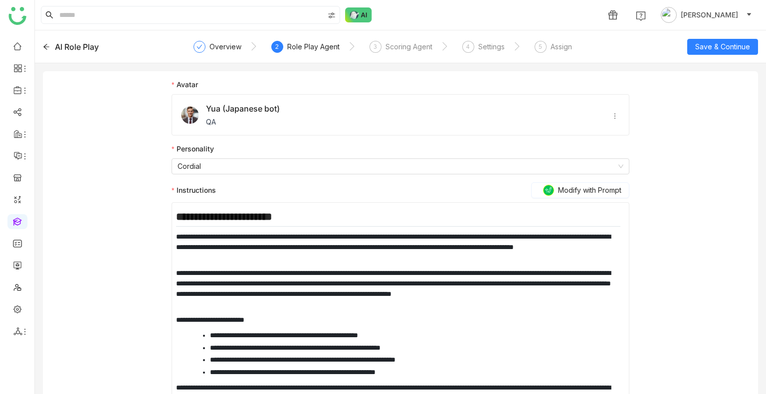
scroll to position [43, 0]
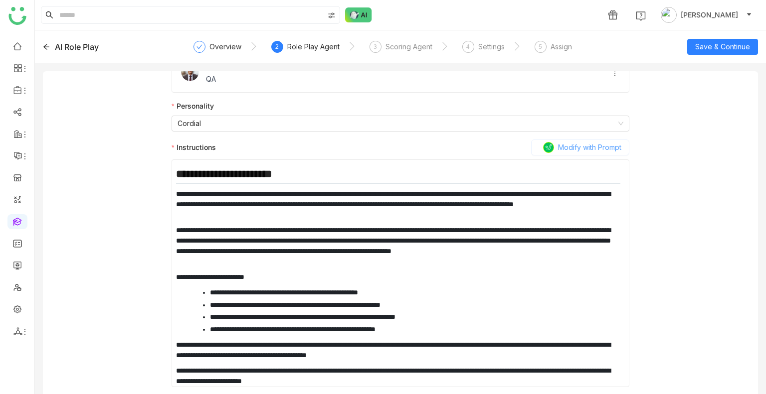
click at [562, 150] on span "Modify with Prompt" at bounding box center [589, 147] width 63 height 11
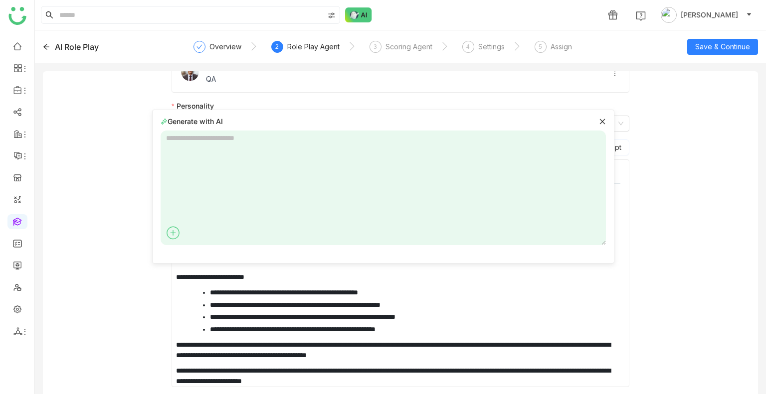
click at [280, 169] on textarea at bounding box center [383, 188] width 445 height 115
click at [600, 121] on div "Generate with AI" at bounding box center [383, 187] width 462 height 154
click at [599, 121] on icon at bounding box center [602, 121] width 7 height 7
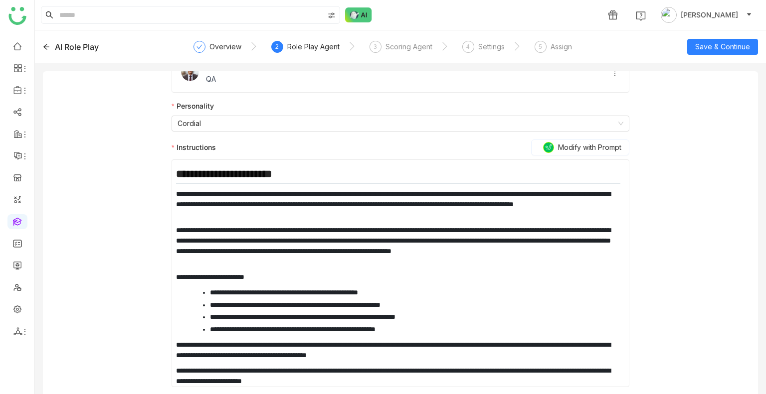
click at [80, 43] on div "AI Role Play" at bounding box center [77, 47] width 44 height 12
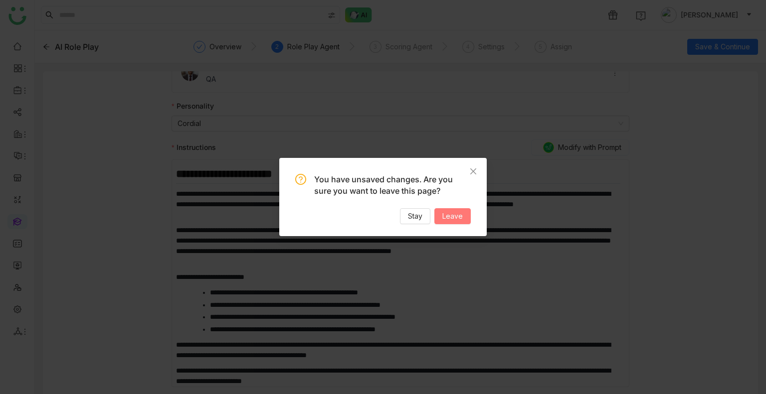
click at [452, 212] on span "Leave" at bounding box center [452, 216] width 20 height 11
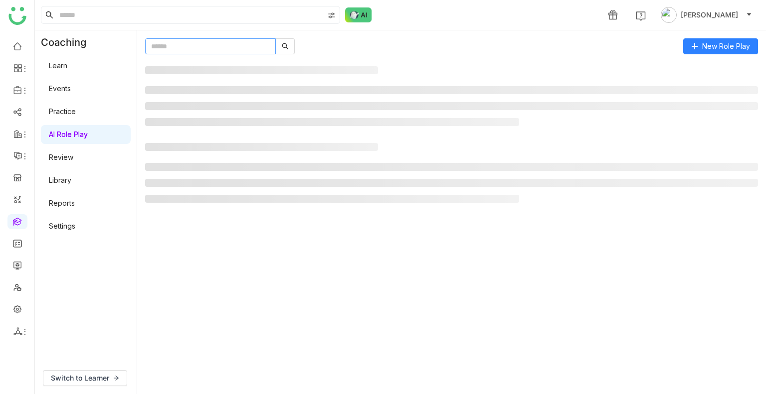
click at [201, 49] on input "text" at bounding box center [210, 46] width 131 height 16
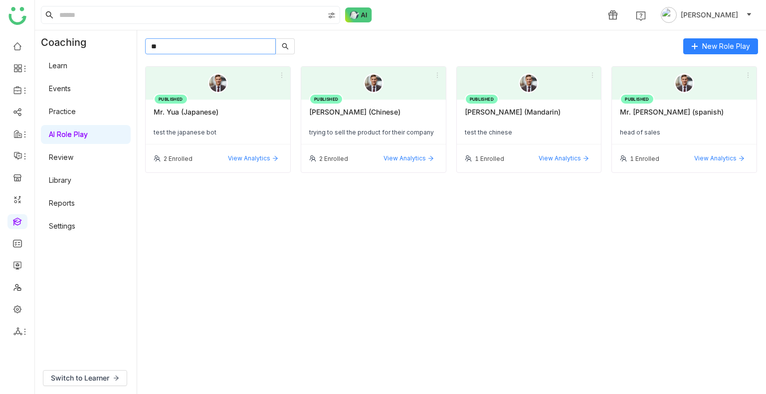
type input "**"
click at [343, 121] on div "Mr. Zhang (Chinese)" at bounding box center [373, 116] width 129 height 17
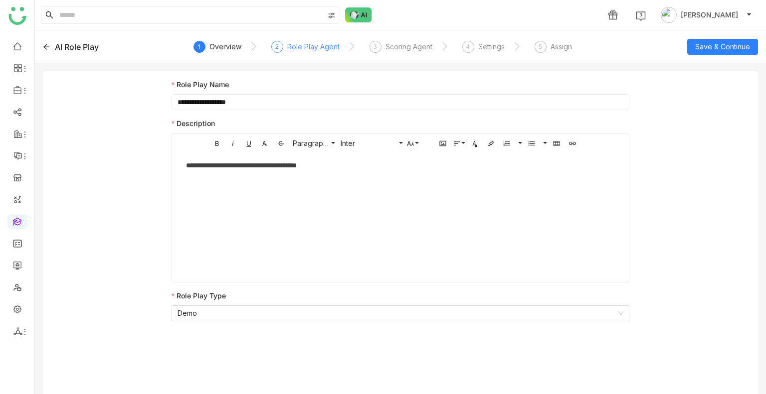
click at [301, 47] on div "Role Play Agent" at bounding box center [313, 47] width 52 height 12
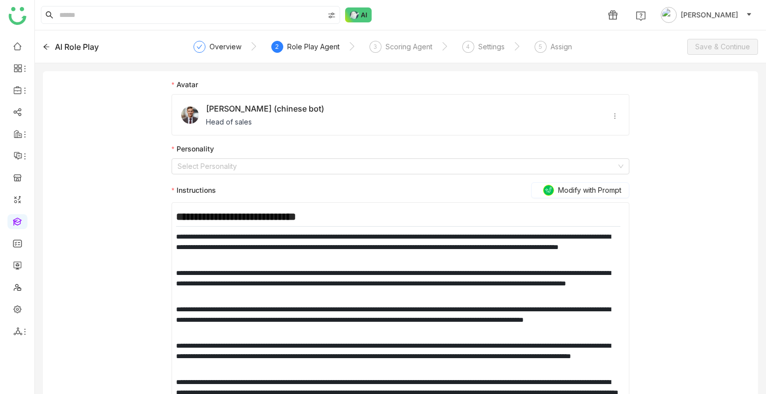
click at [55, 43] on div "AI Role Play" at bounding box center [77, 47] width 44 height 12
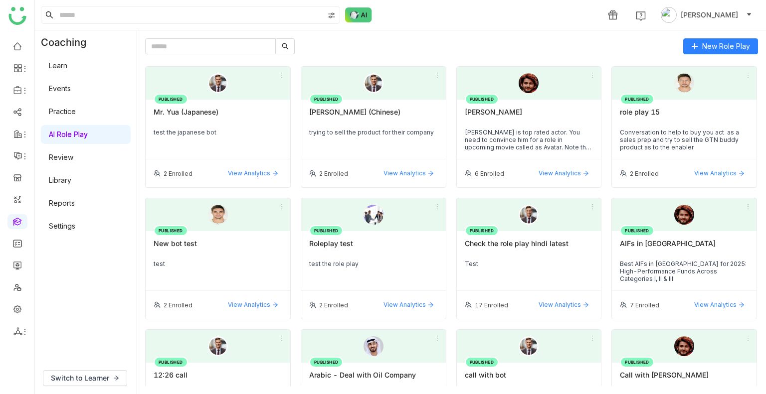
click at [70, 161] on link "Review" at bounding box center [61, 157] width 24 height 8
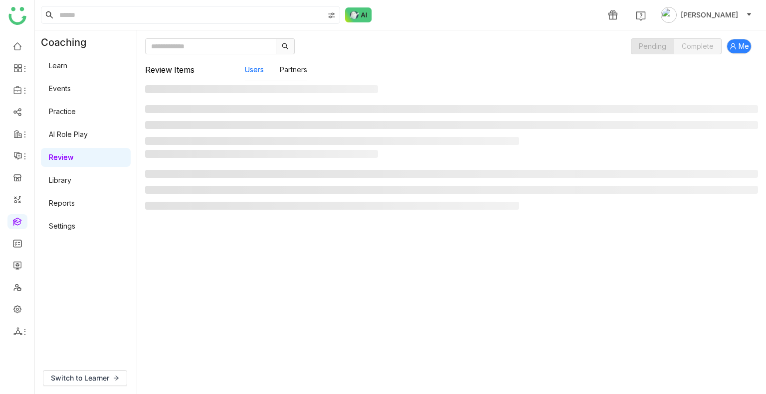
click at [70, 161] on link "Review" at bounding box center [61, 157] width 24 height 8
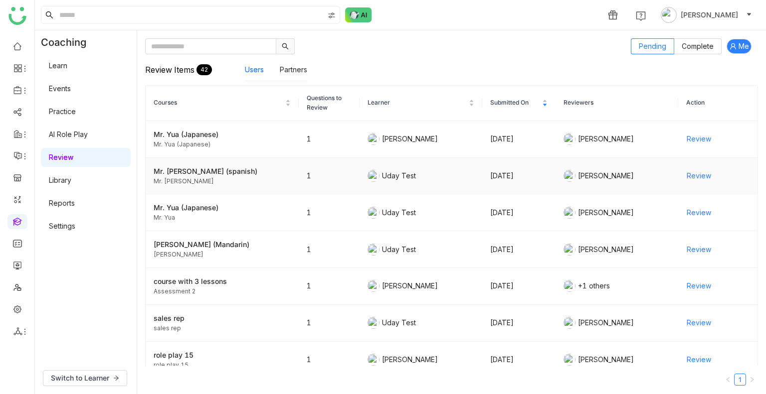
click at [686, 177] on span "Review" at bounding box center [698, 175] width 24 height 11
click at [688, 214] on span "Review" at bounding box center [698, 212] width 24 height 11
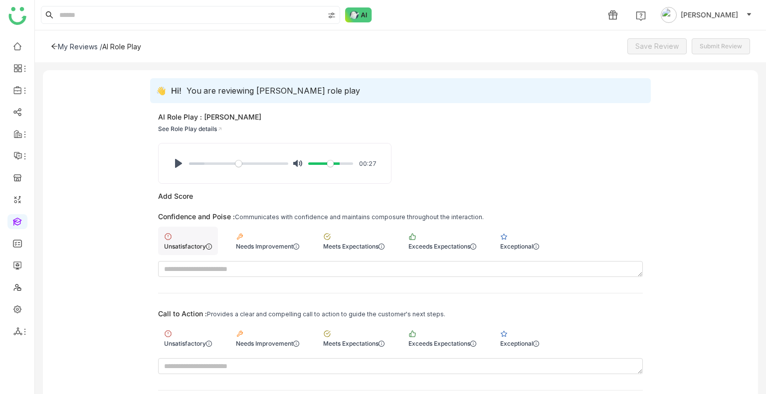
click at [189, 234] on div "Unsatisfactory" at bounding box center [188, 241] width 60 height 28
click at [198, 332] on div "Unsatisfactory" at bounding box center [188, 338] width 60 height 28
click at [655, 48] on span "Save Review" at bounding box center [656, 46] width 43 height 11
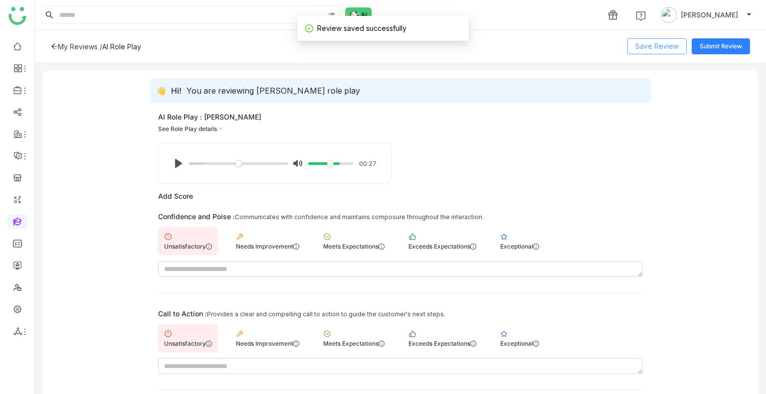
scroll to position [60, 0]
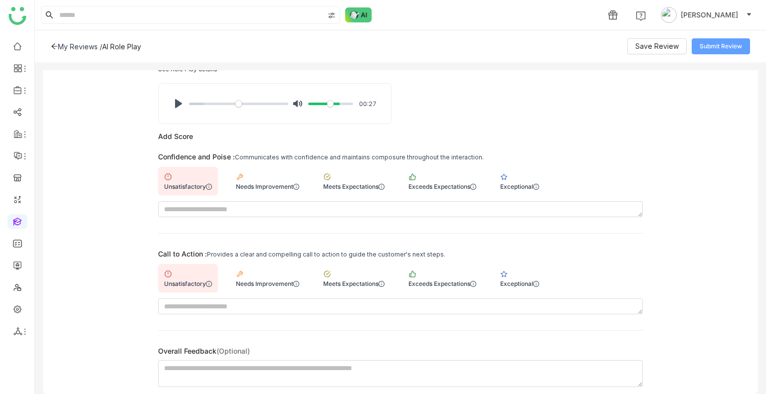
click at [710, 41] on button "Submit Review" at bounding box center [720, 46] width 58 height 16
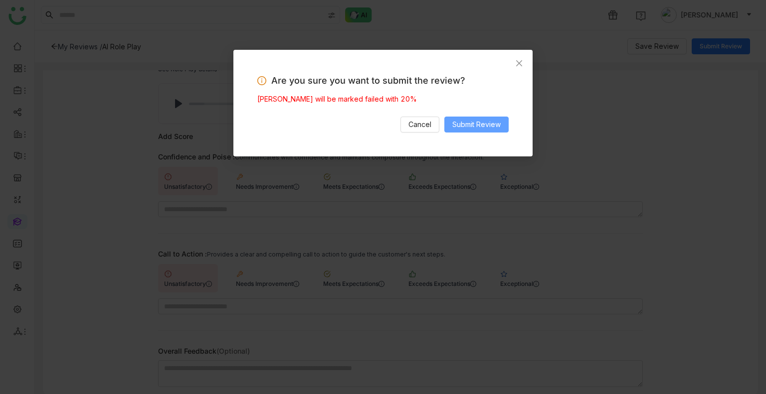
click at [484, 126] on span "Submit Review" at bounding box center [476, 124] width 48 height 11
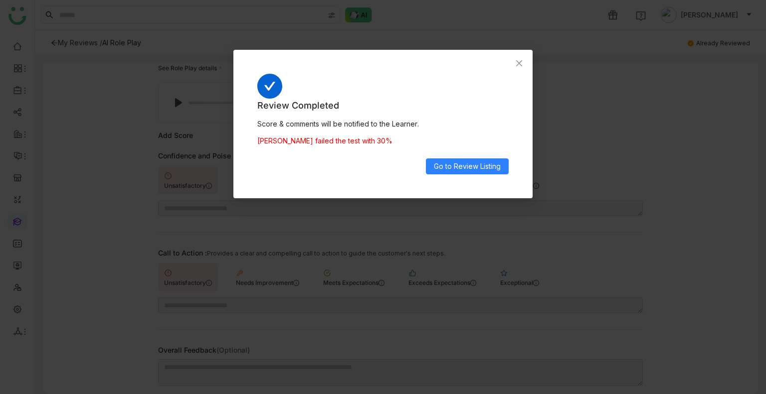
scroll to position [52, 0]
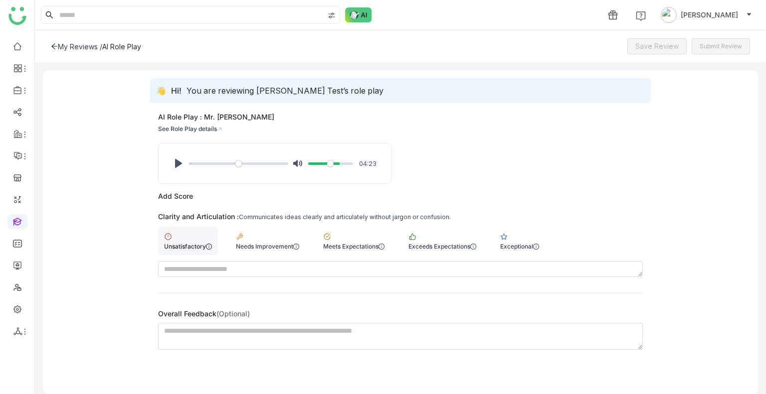
click at [192, 239] on div "Unsatisfactory" at bounding box center [188, 241] width 60 height 28
click at [656, 42] on span "Save Review" at bounding box center [656, 46] width 43 height 11
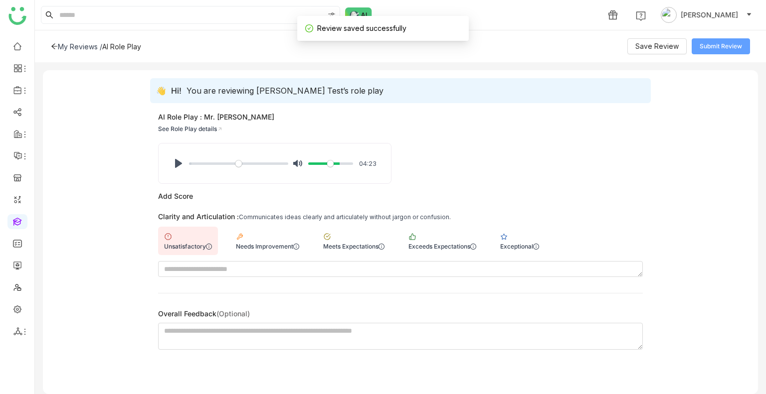
click at [720, 45] on span "Submit Review" at bounding box center [720, 46] width 42 height 9
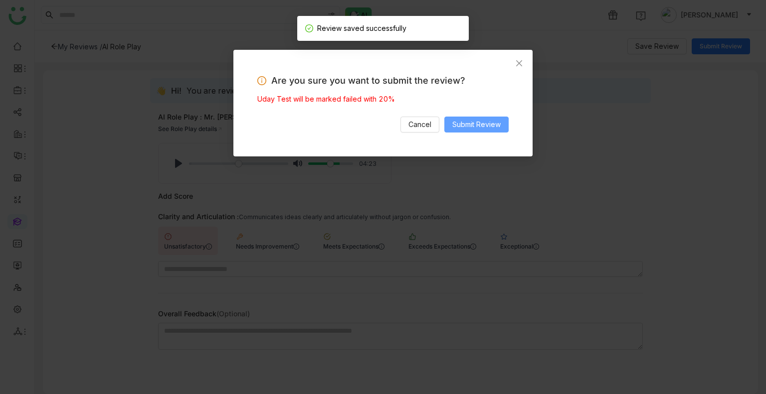
click at [473, 122] on span "Submit Review" at bounding box center [476, 124] width 48 height 11
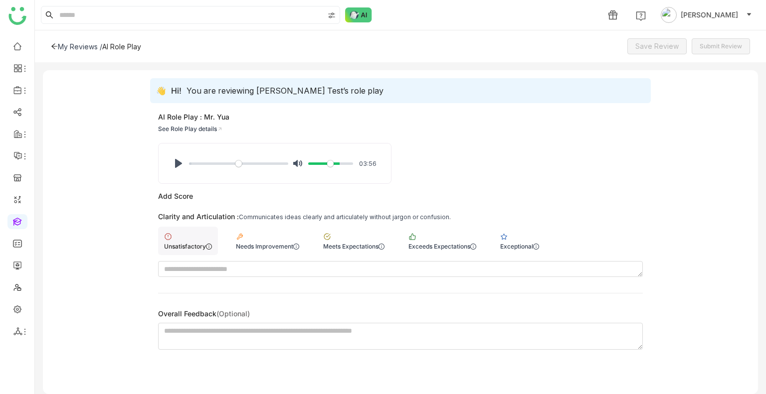
click at [170, 245] on div "Unsatisfactory" at bounding box center [188, 246] width 48 height 7
click at [655, 39] on button "Save Review" at bounding box center [656, 46] width 59 height 16
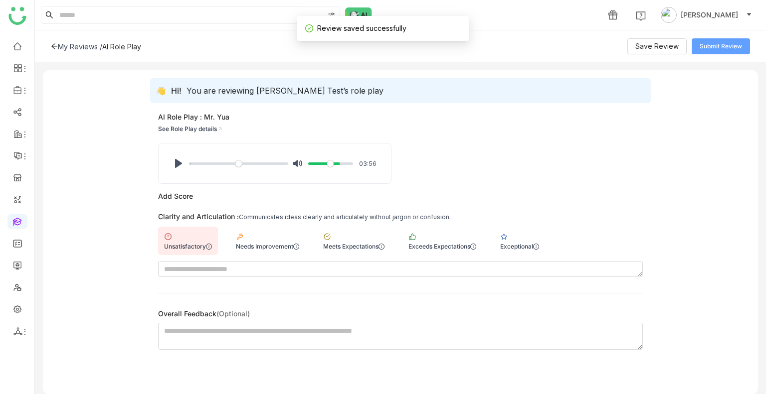
click at [715, 48] on span "Submit Review" at bounding box center [720, 46] width 42 height 9
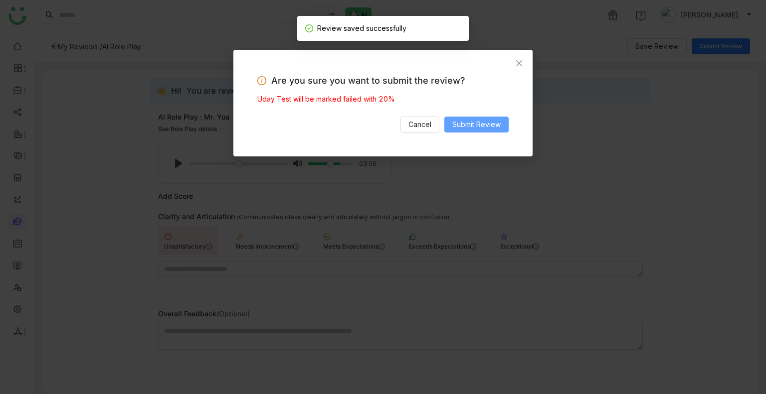
click at [481, 132] on button "Submit Review" at bounding box center [476, 125] width 64 height 16
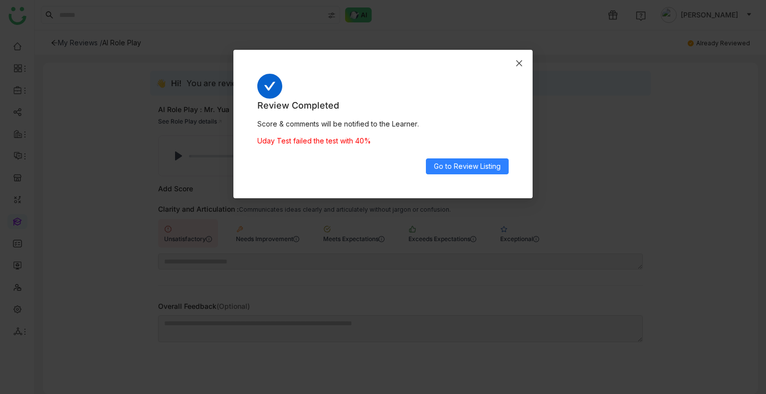
click at [522, 66] on icon "Close" at bounding box center [519, 63] width 8 height 8
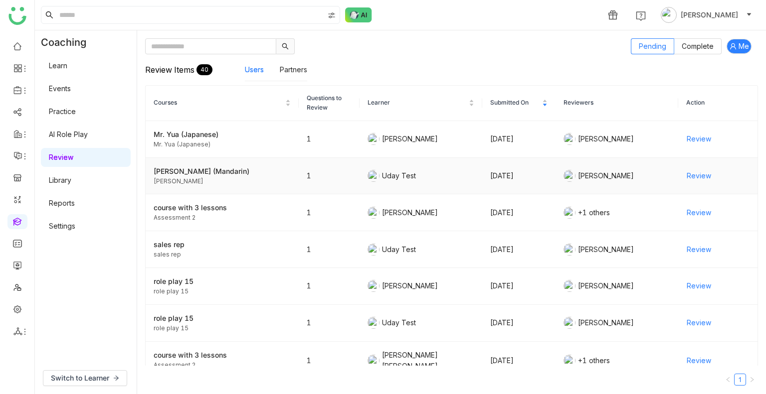
click at [697, 173] on span "Review" at bounding box center [698, 175] width 24 height 11
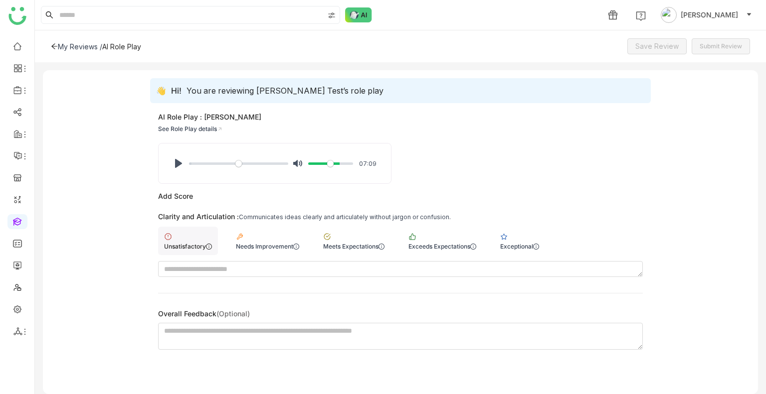
click at [171, 245] on div "Unsatisfactory" at bounding box center [188, 246] width 48 height 7
click at [656, 52] on button "Save Review" at bounding box center [656, 46] width 59 height 16
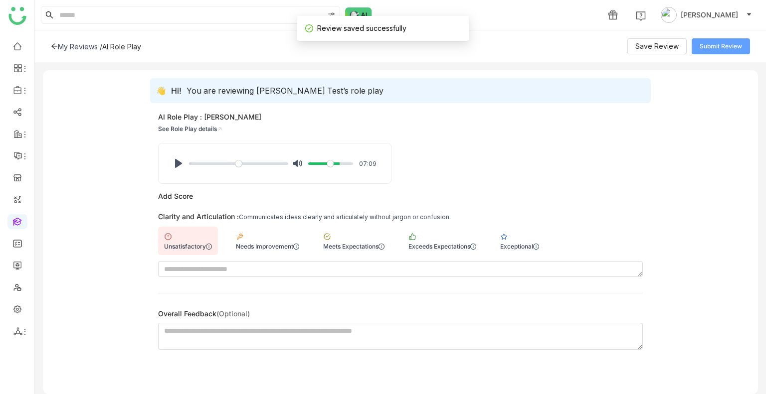
click at [714, 51] on span "Submit Review" at bounding box center [720, 46] width 42 height 9
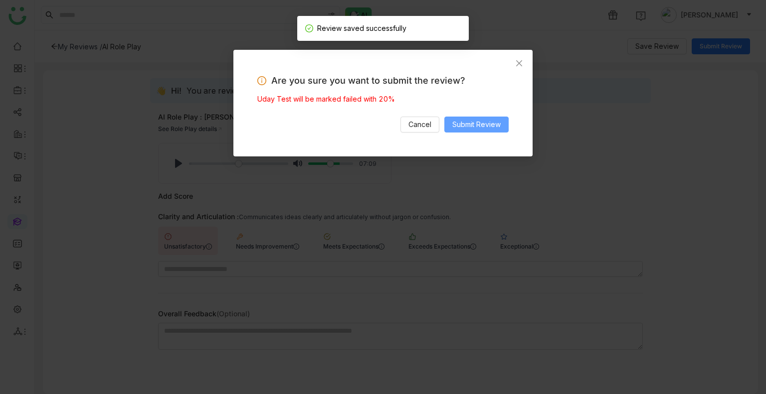
click at [487, 127] on span "Submit Review" at bounding box center [476, 124] width 48 height 11
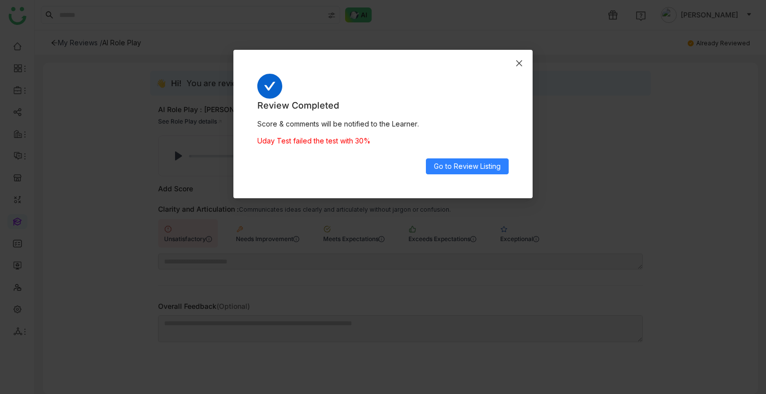
click at [521, 65] on icon "Close" at bounding box center [519, 63] width 8 height 8
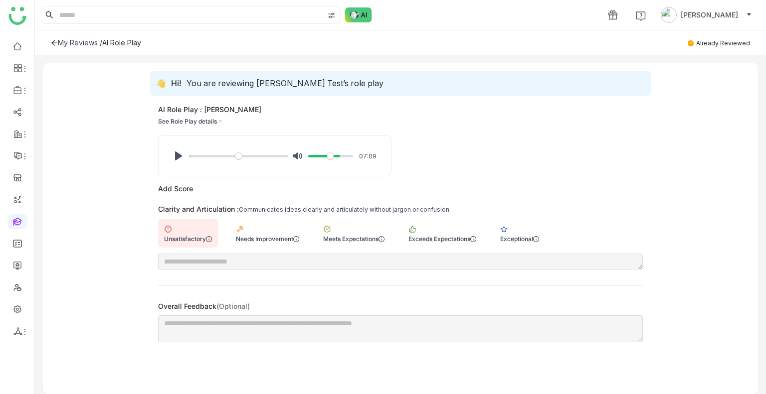
click at [118, 44] on div "AI Role Play" at bounding box center [121, 42] width 39 height 8
click at [93, 37] on div "My Reviews / AI Role Play Already Reviewed" at bounding box center [400, 42] width 731 height 24
click at [93, 42] on div "My Reviews /" at bounding box center [80, 42] width 44 height 8
